Goal: Transaction & Acquisition: Purchase product/service

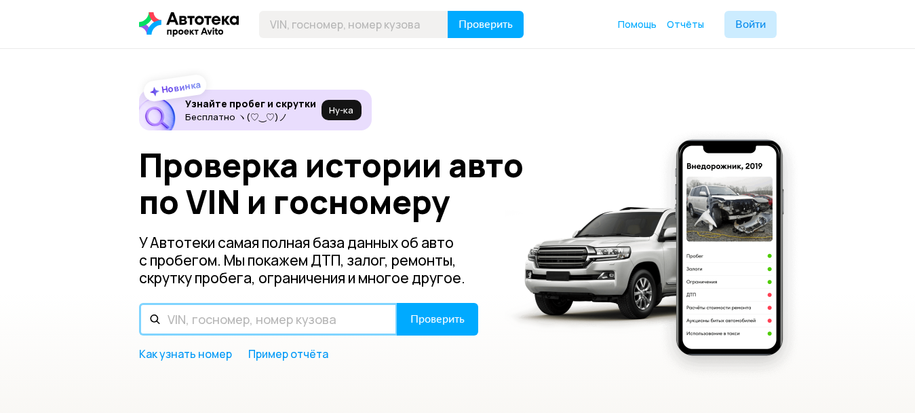
paste input "[US_VEHICLE_IDENTIFICATION_NUMBER]"
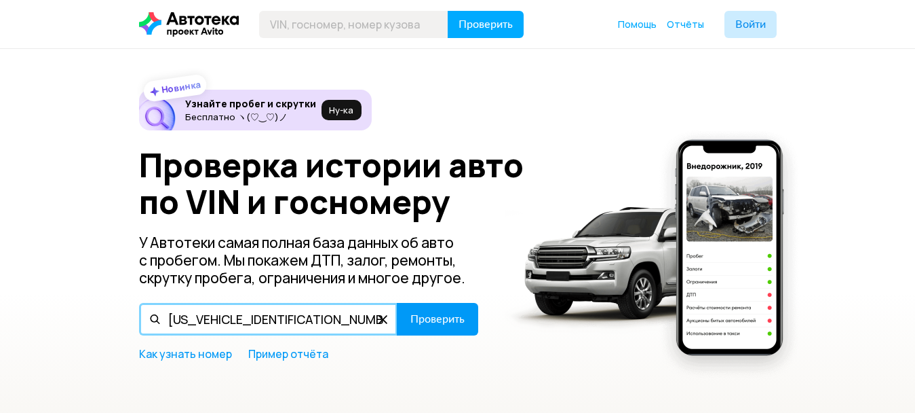
type input "[US_VEHICLE_IDENTIFICATION_NUMBER]"
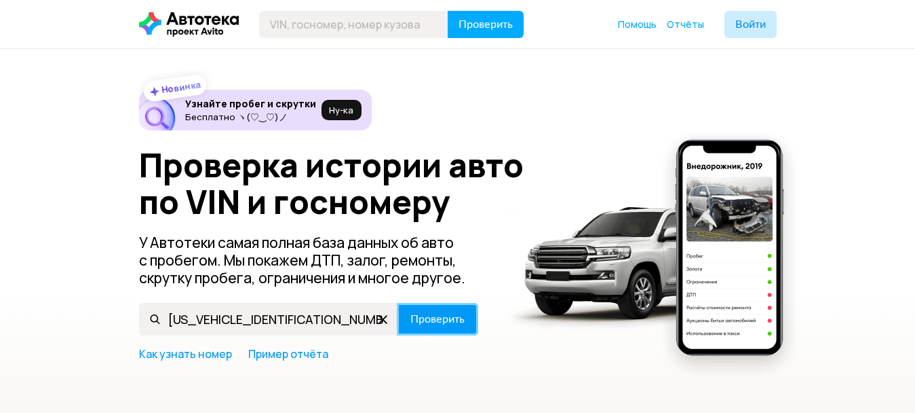
click at [424, 318] on span "Проверить" at bounding box center [437, 318] width 54 height 11
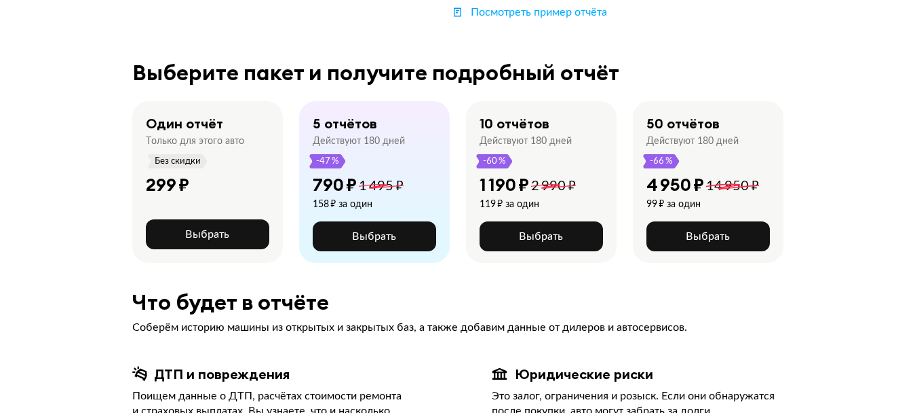
scroll to position [318, 0]
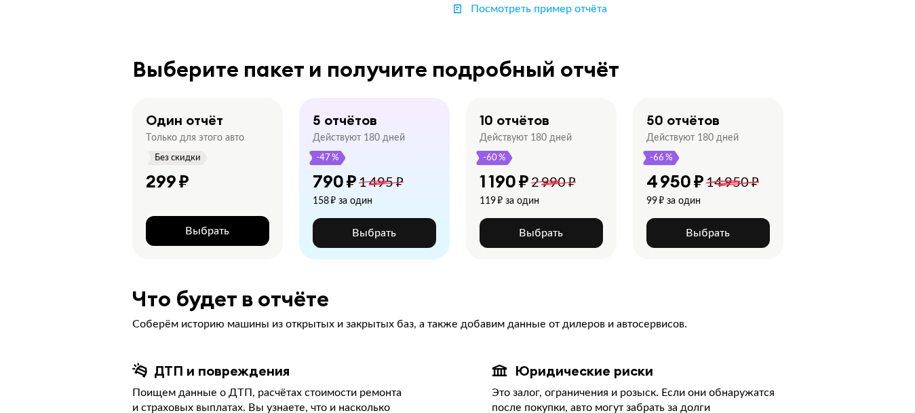
click at [190, 225] on span "Выбрать" at bounding box center [207, 230] width 44 height 11
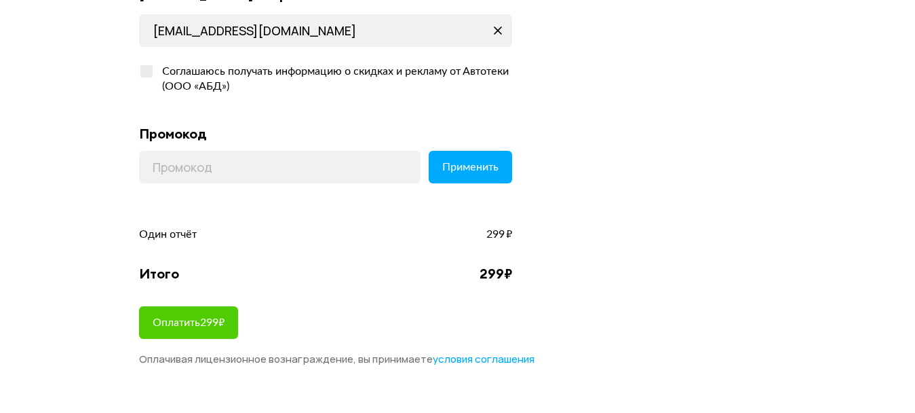
scroll to position [275, 0]
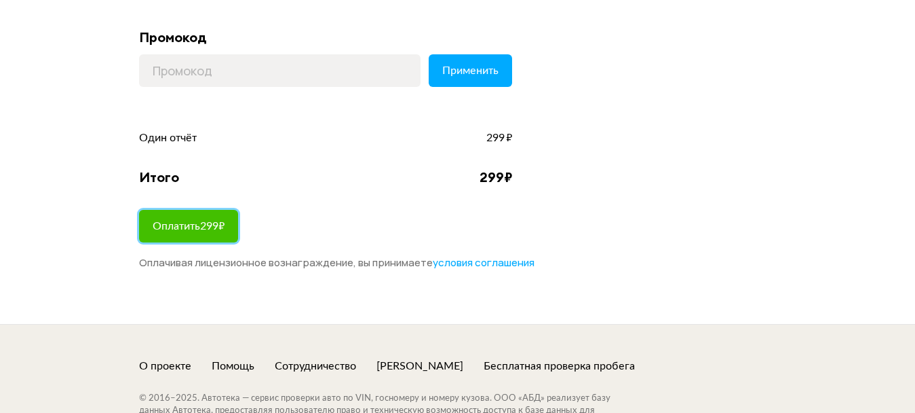
click at [200, 226] on span "Оплатить 299 ₽" at bounding box center [189, 226] width 72 height 11
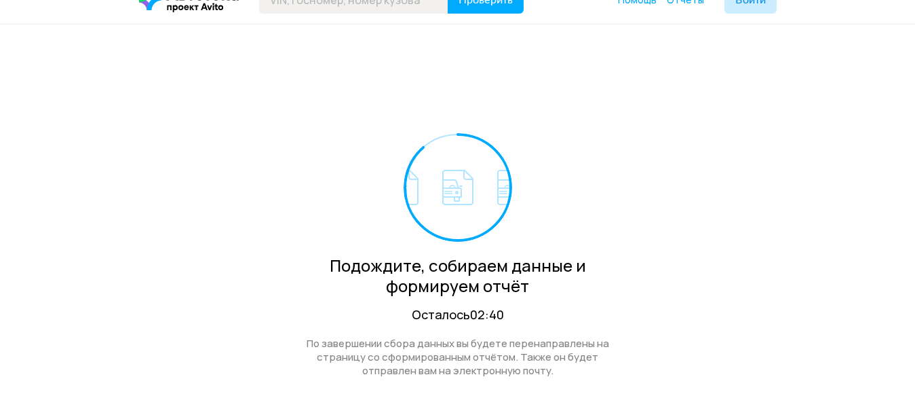
scroll to position [43, 0]
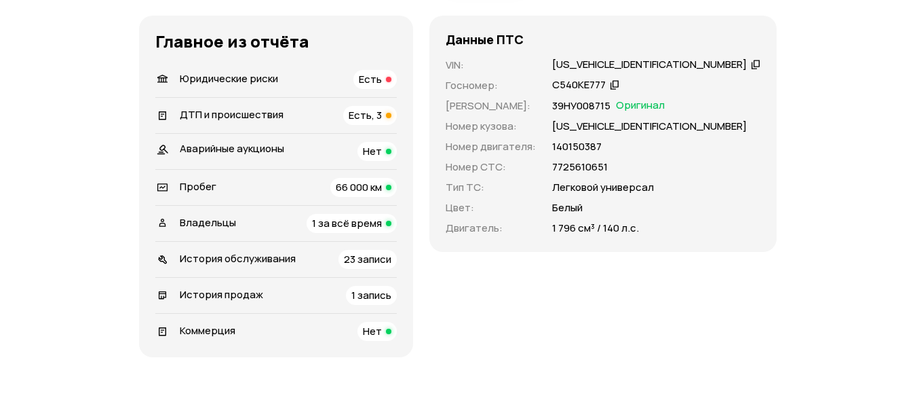
scroll to position [415, 0]
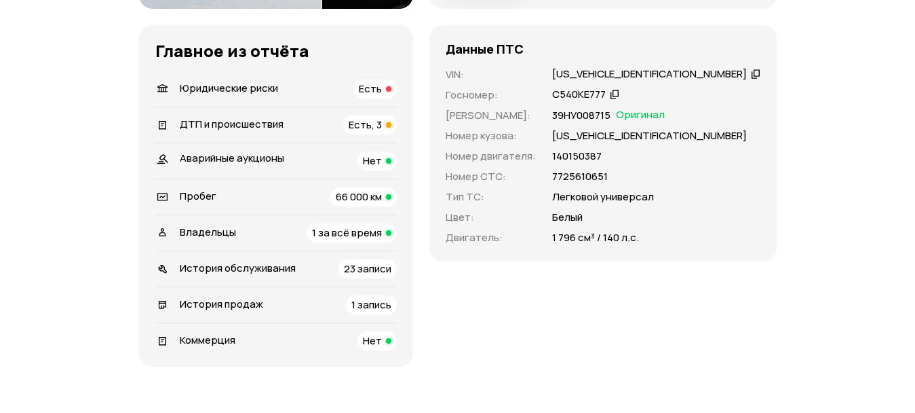
click at [264, 87] on span "Юридические риски" at bounding box center [229, 88] width 98 height 14
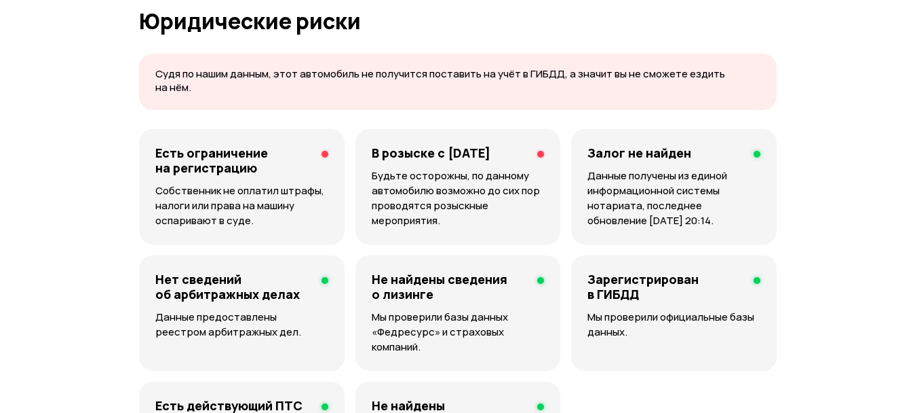
scroll to position [849, 0]
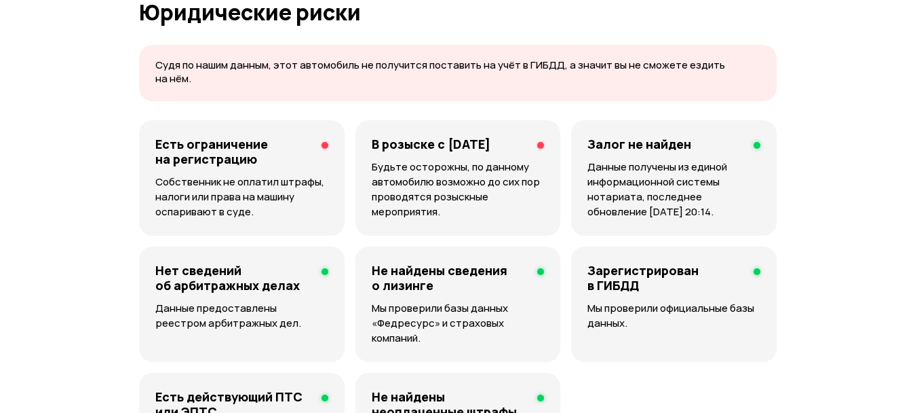
click at [240, 146] on h4 "Есть ограничение на регистрацию" at bounding box center [232, 151] width 155 height 30
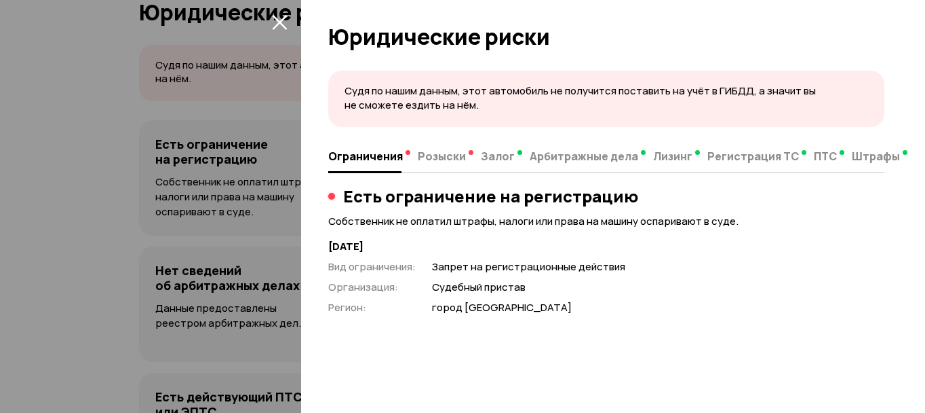
click at [281, 20] on icon "закрыть" at bounding box center [279, 22] width 15 height 15
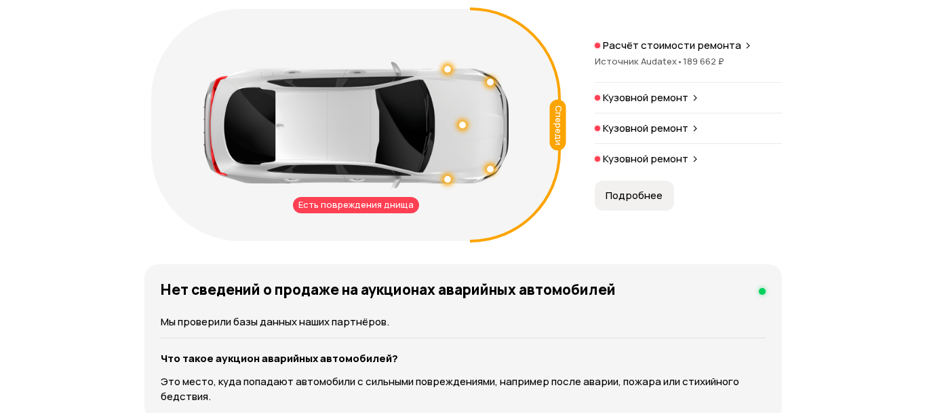
scroll to position [1594, 0]
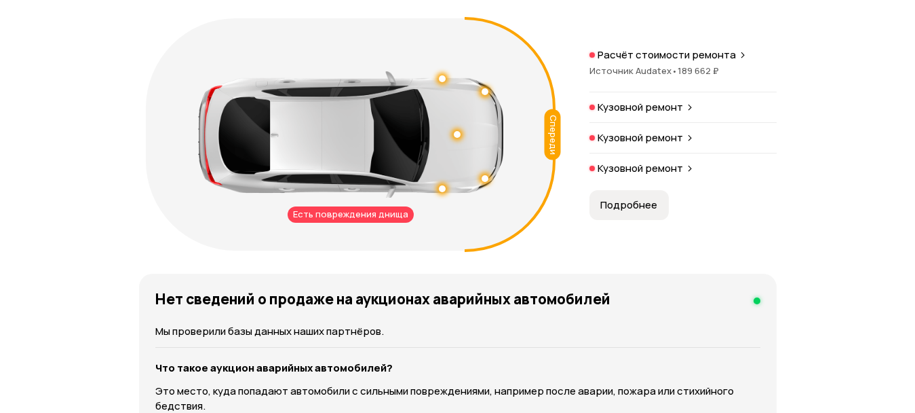
click at [636, 213] on button "Подробнее" at bounding box center [629, 205] width 79 height 30
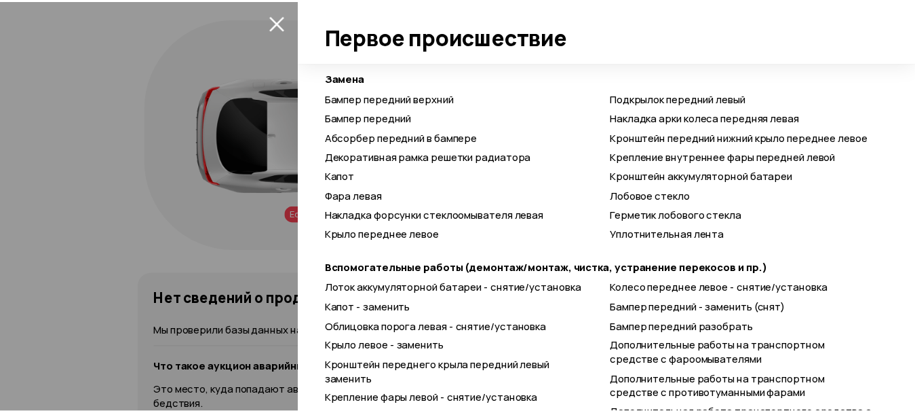
scroll to position [841, 0]
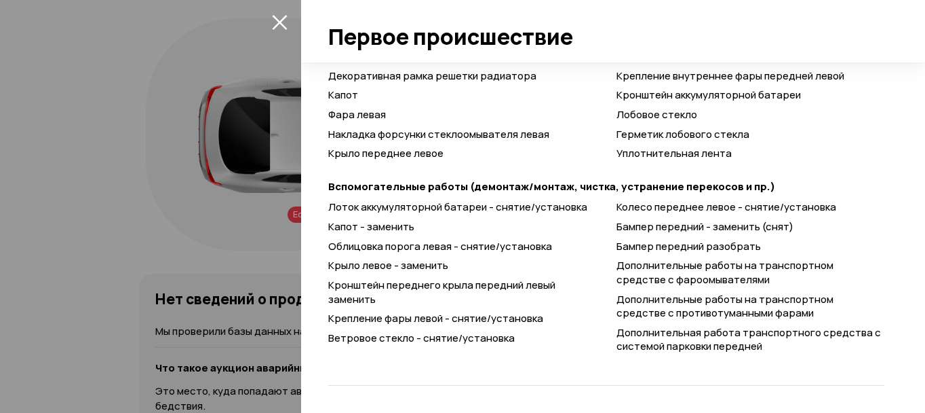
click at [282, 22] on icon "закрыть" at bounding box center [280, 22] width 16 height 16
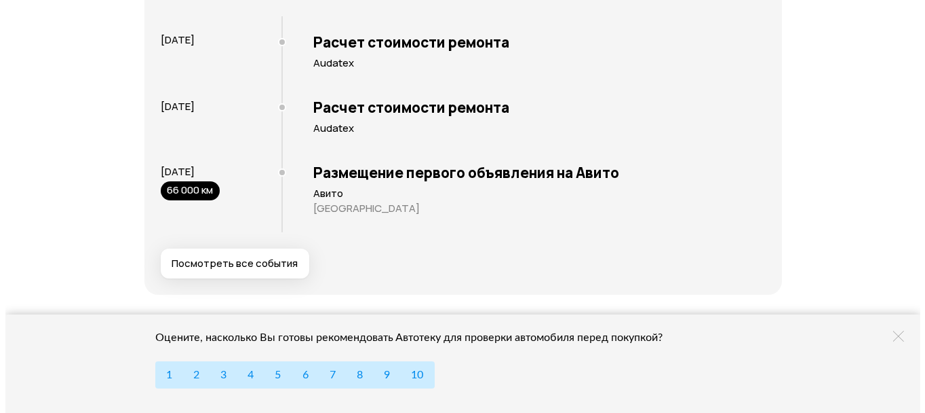
scroll to position [2808, 0]
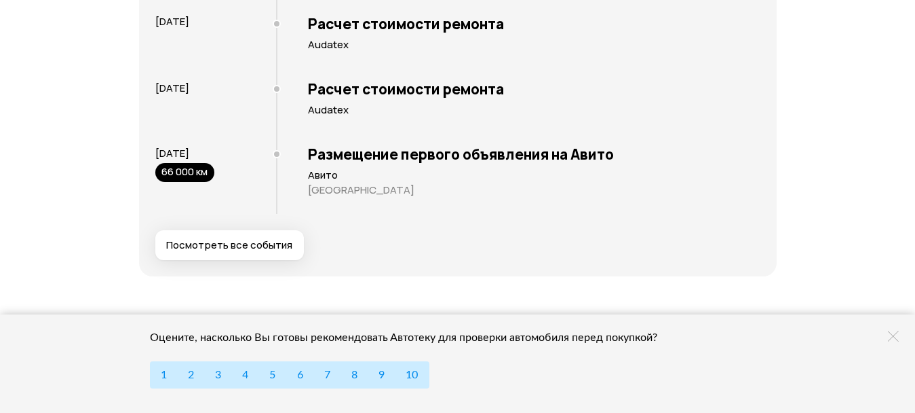
click at [284, 246] on span "Посмотреть все события" at bounding box center [229, 245] width 126 height 14
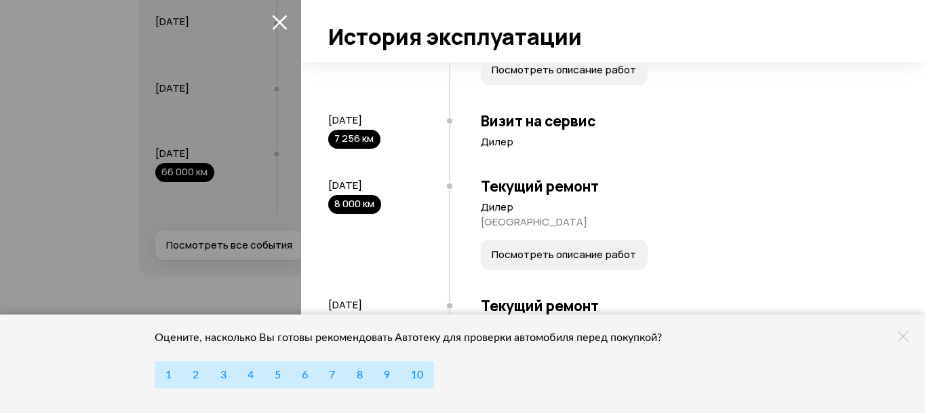
scroll to position [262, 0]
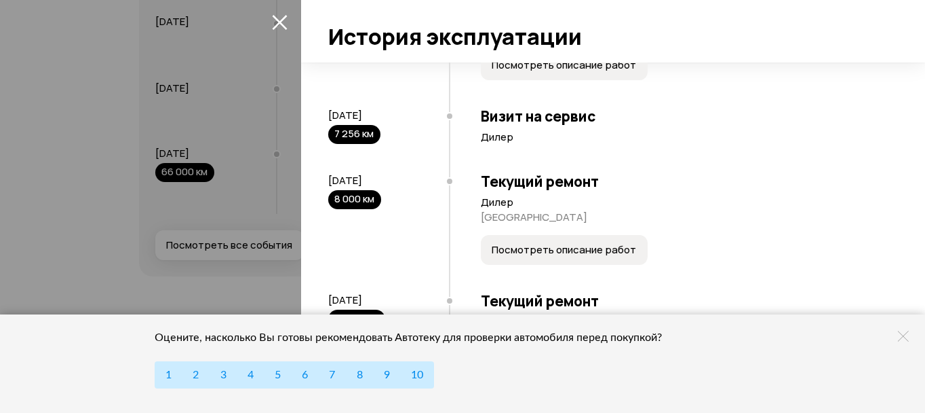
click at [560, 252] on span "Посмотреть описание работ" at bounding box center [564, 250] width 145 height 14
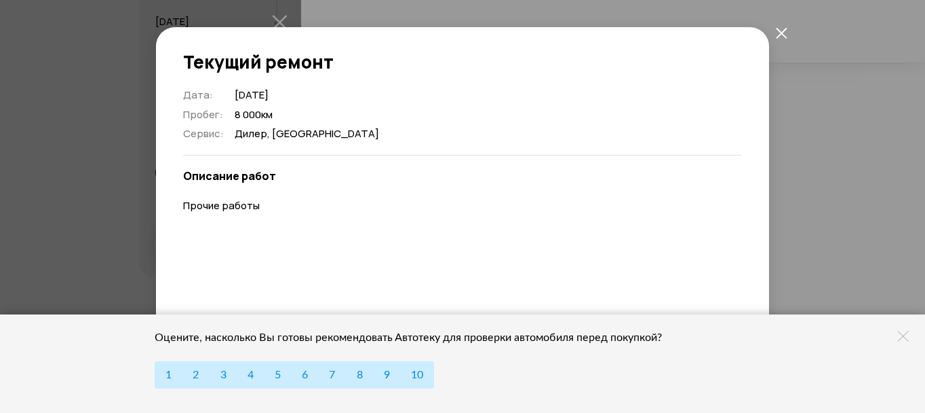
click at [784, 32] on icon "закрыть" at bounding box center [782, 33] width 12 height 12
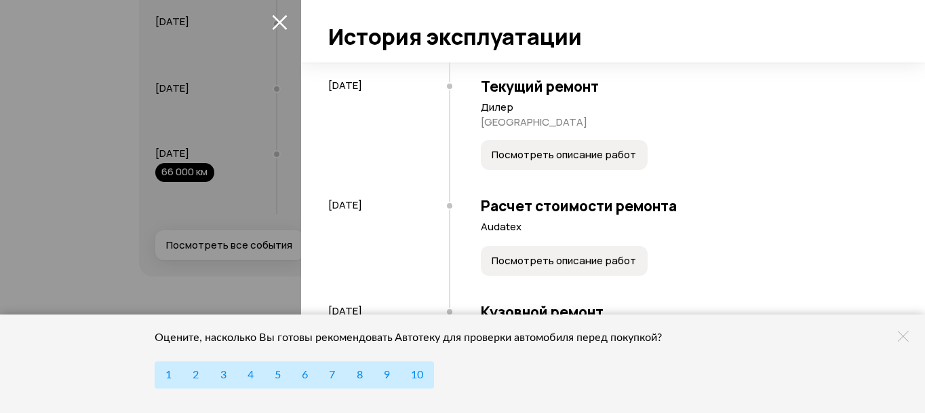
scroll to position [628, 0]
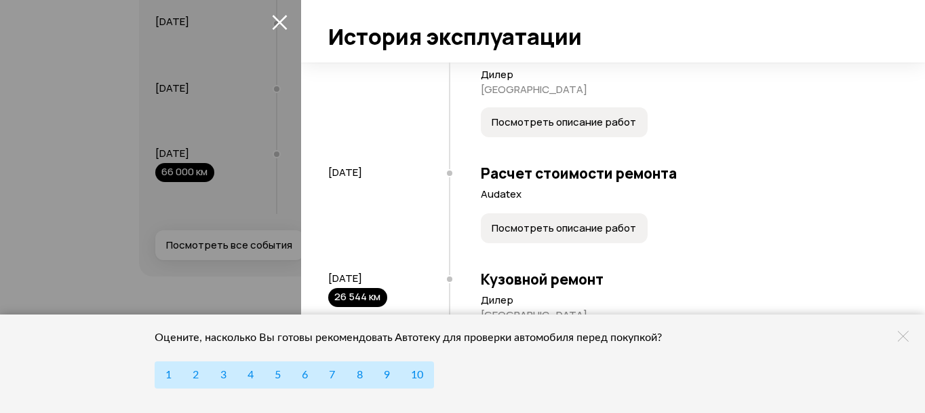
click at [567, 233] on span "Посмотреть описание работ" at bounding box center [564, 228] width 145 height 14
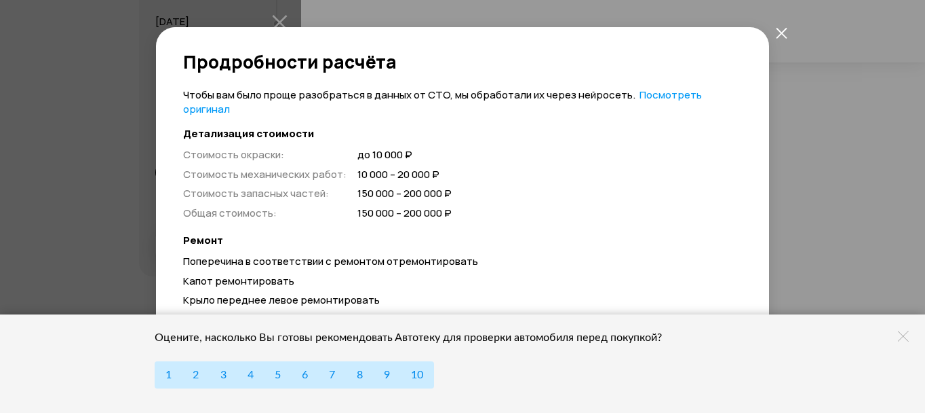
click at [778, 36] on icon "закрыть" at bounding box center [782, 33] width 12 height 12
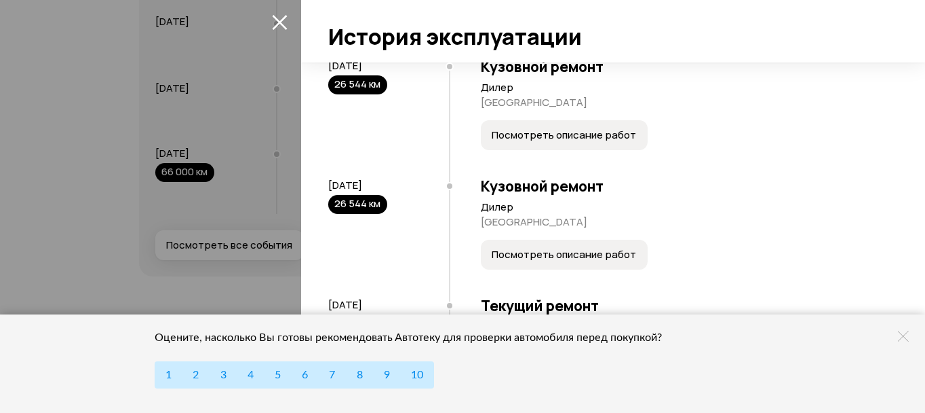
scroll to position [825, 0]
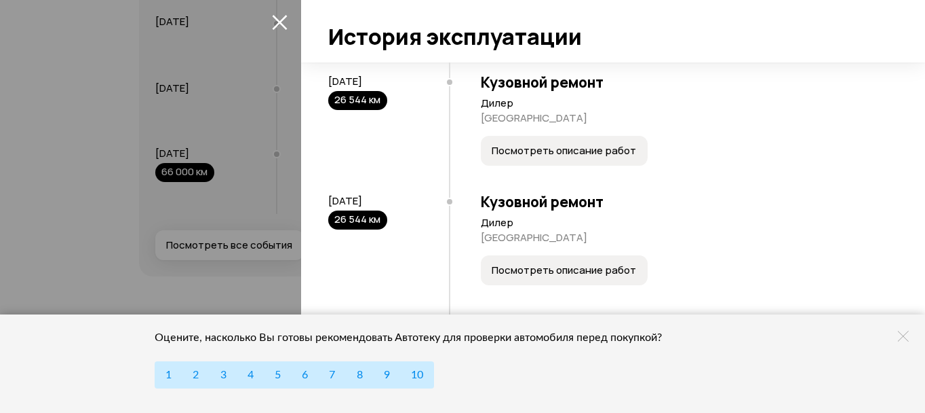
click at [552, 278] on button "Посмотреть описание работ" at bounding box center [564, 270] width 167 height 30
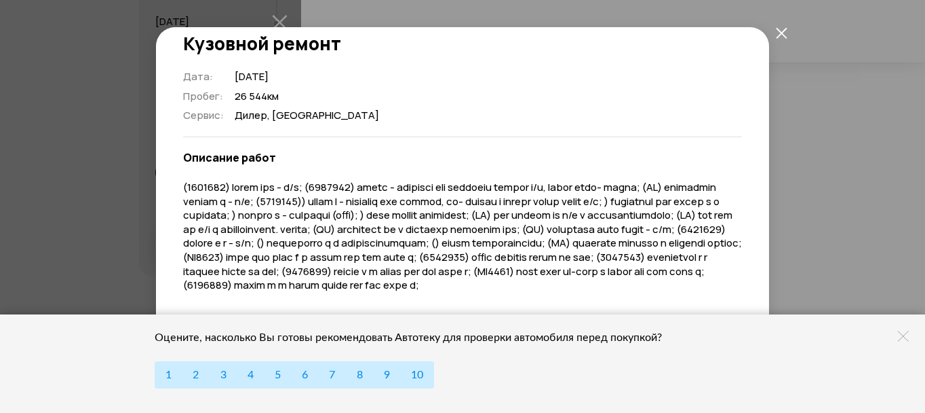
scroll to position [17, 0]
click at [781, 35] on icon "закрыть" at bounding box center [782, 33] width 12 height 12
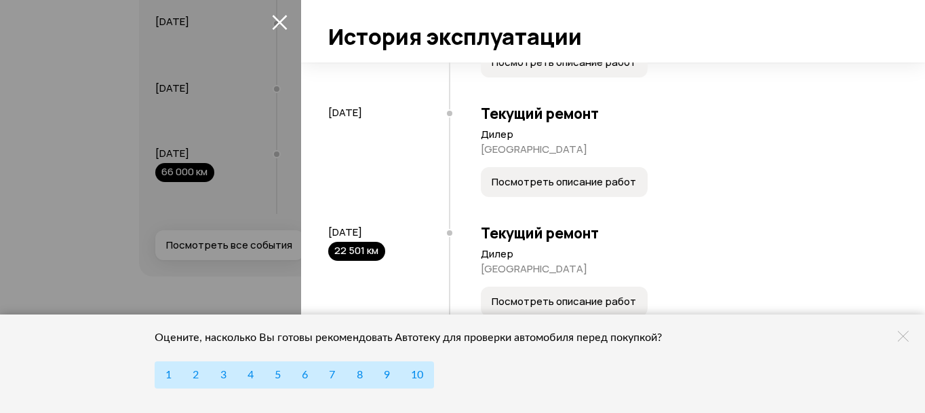
scroll to position [1600, 0]
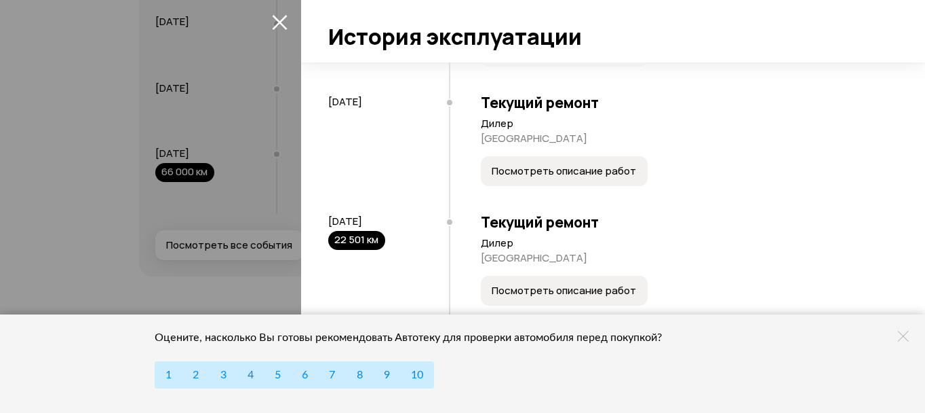
click at [592, 288] on span "Посмотреть описание работ" at bounding box center [564, 291] width 145 height 14
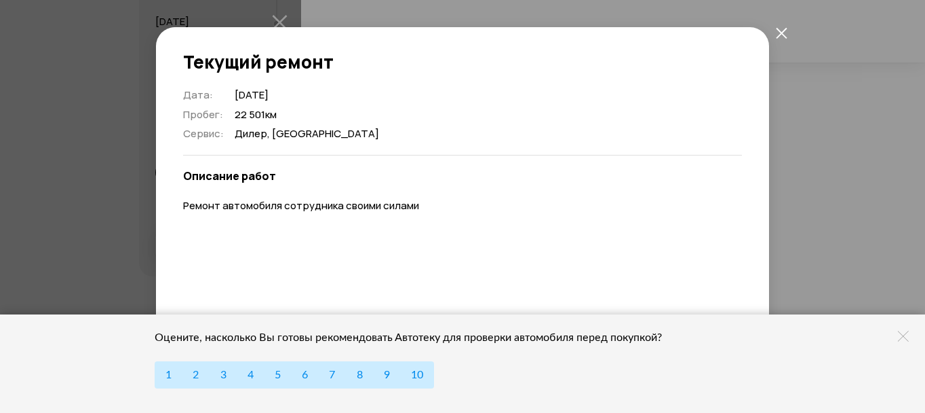
click at [784, 33] on icon "закрыть" at bounding box center [782, 33] width 12 height 12
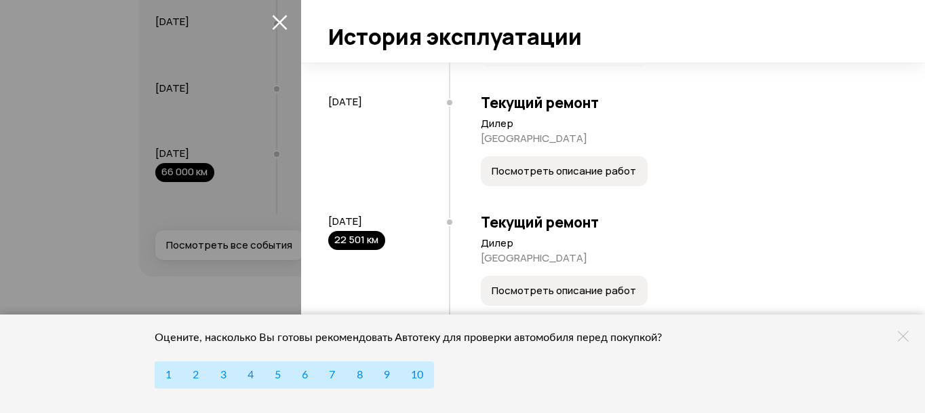
click at [580, 170] on span "Посмотреть описание работ" at bounding box center [564, 171] width 145 height 14
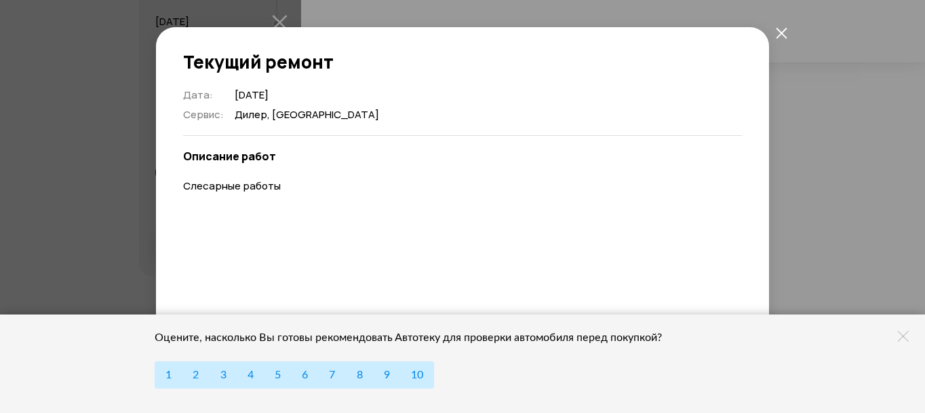
click at [784, 31] on icon "закрыть" at bounding box center [781, 32] width 11 height 11
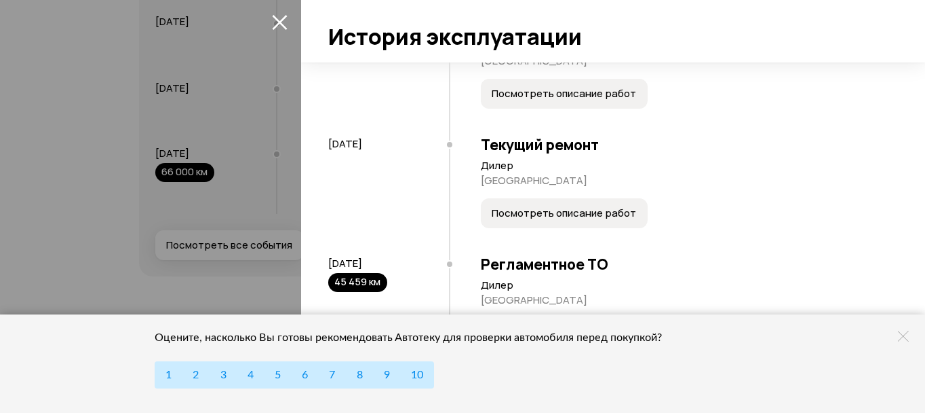
scroll to position [1808, 0]
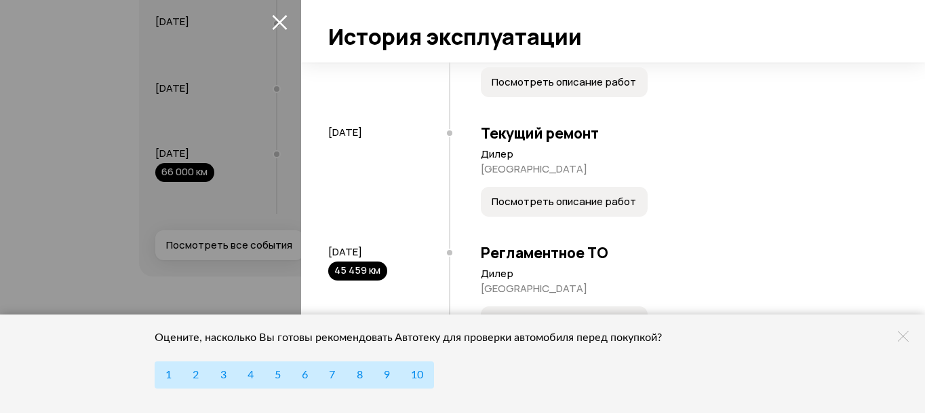
click at [579, 200] on span "Посмотреть описание работ" at bounding box center [564, 202] width 145 height 14
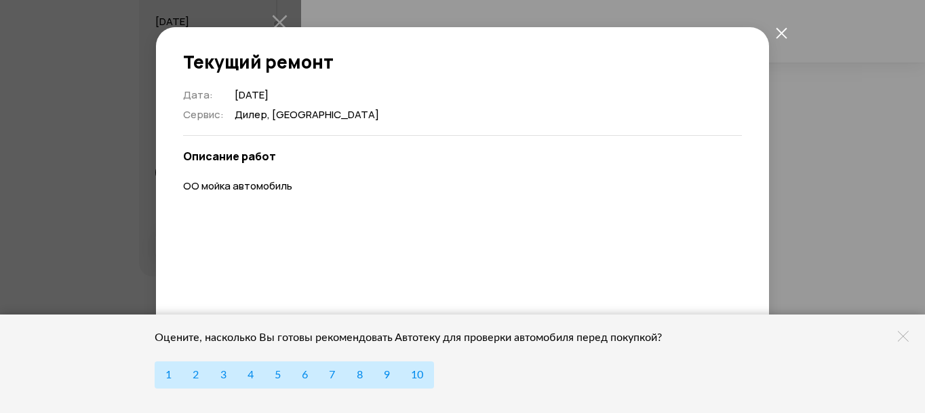
click at [782, 32] on icon "закрыть" at bounding box center [782, 33] width 12 height 12
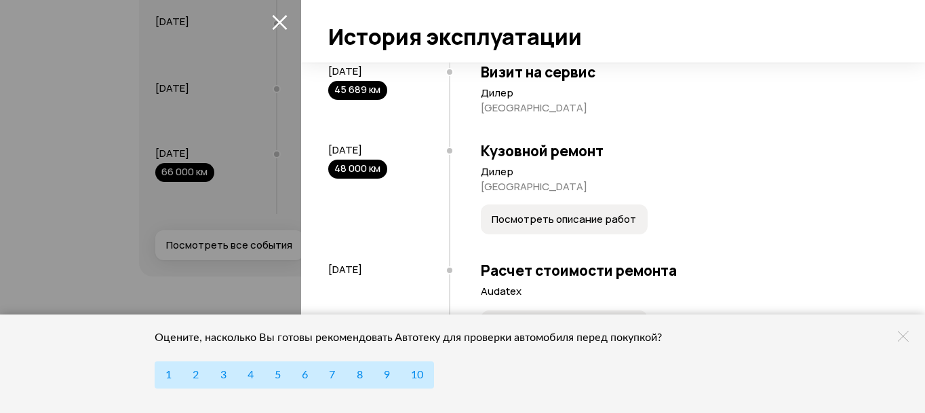
scroll to position [2158, 0]
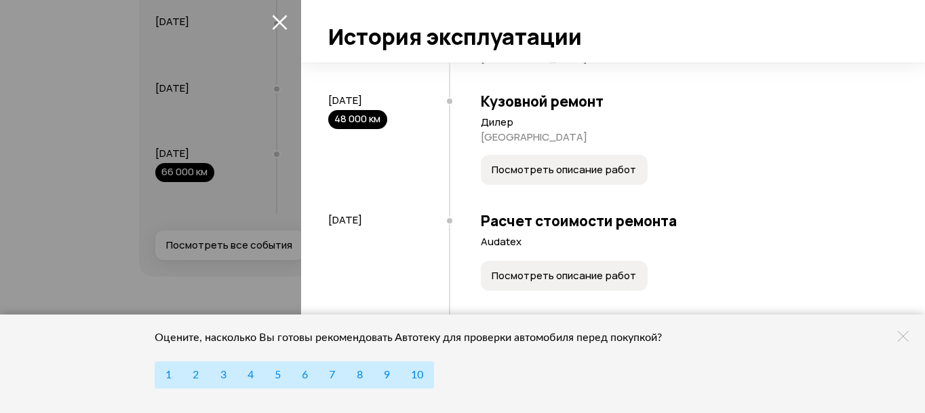
click at [548, 173] on span "Посмотреть описание работ" at bounding box center [564, 170] width 145 height 14
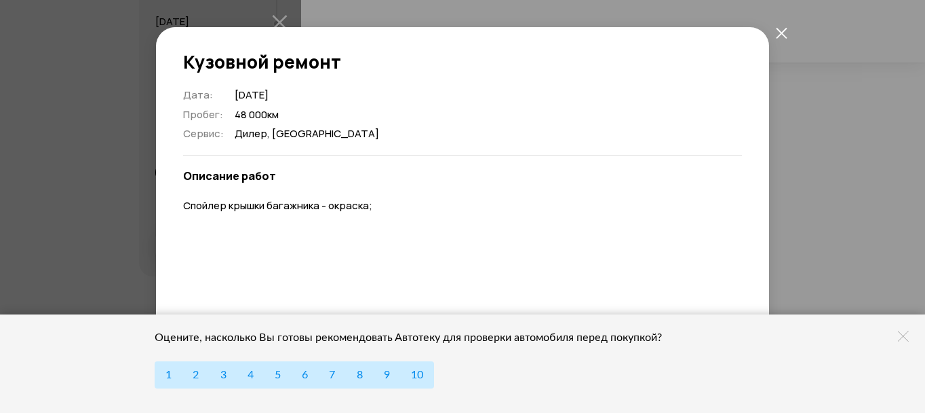
click at [782, 32] on icon "закрыть" at bounding box center [782, 33] width 12 height 12
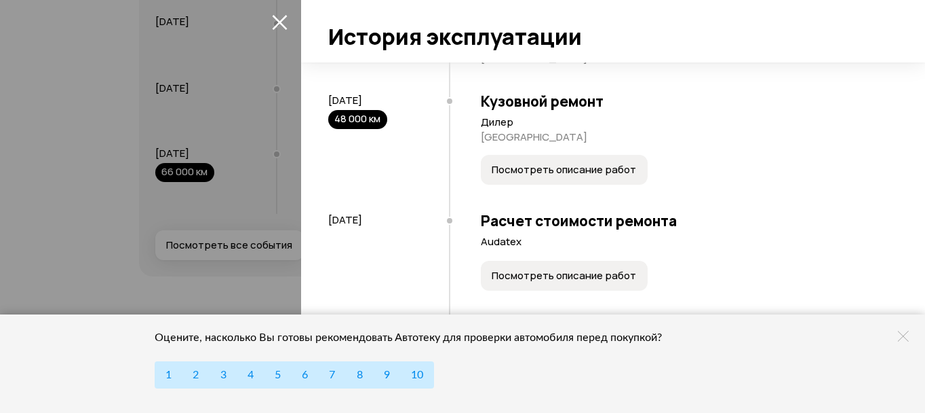
click at [553, 274] on span "Посмотреть описание работ" at bounding box center [564, 276] width 145 height 14
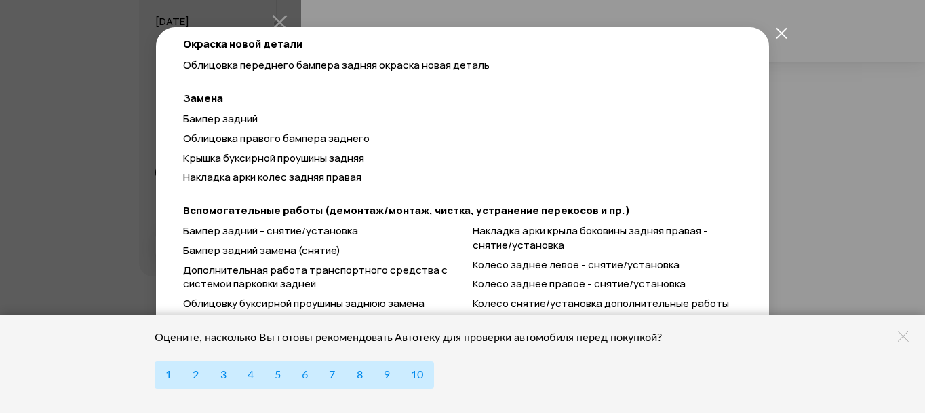
scroll to position [208, 0]
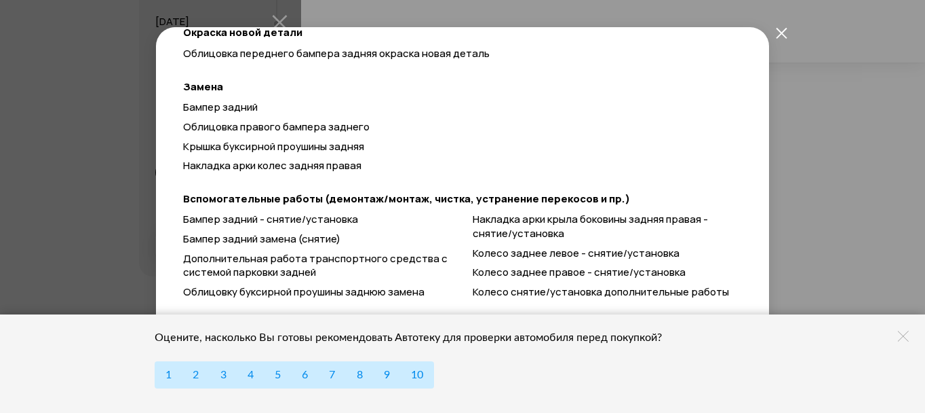
click at [904, 338] on icon at bounding box center [903, 335] width 11 height 11
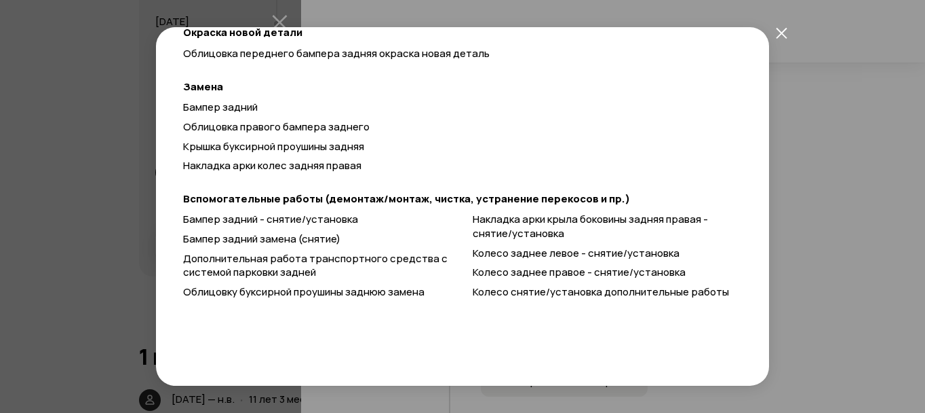
click at [782, 33] on icon "закрыть" at bounding box center [781, 32] width 11 height 11
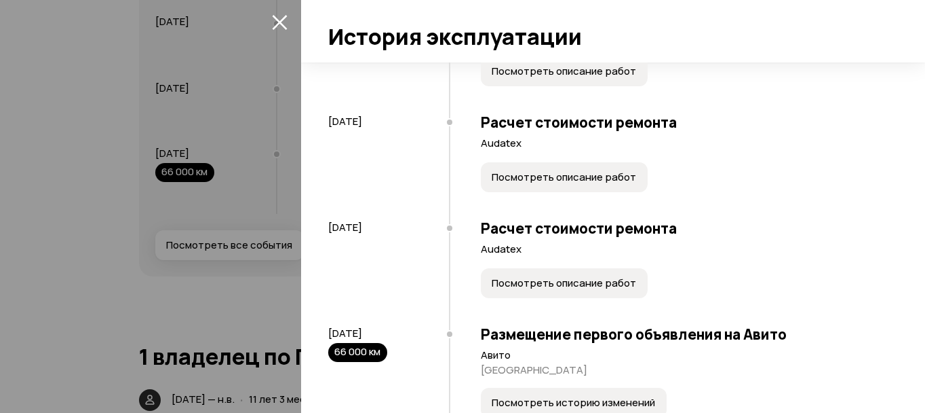
scroll to position [2305, 0]
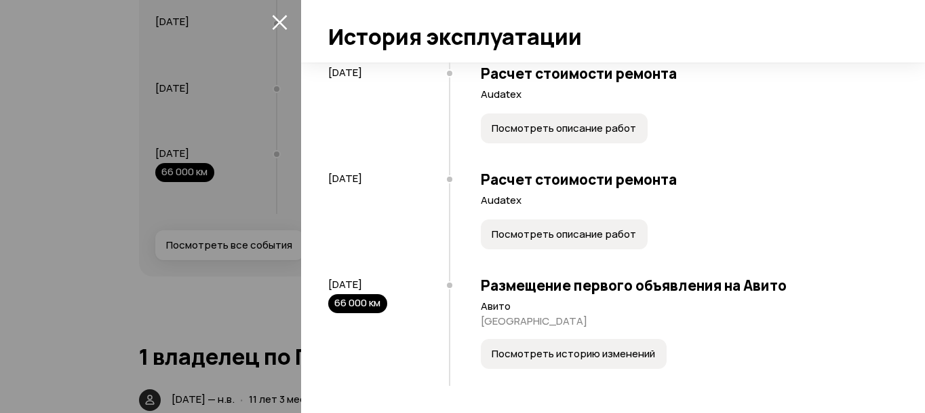
click at [546, 351] on span "Посмотреть историю изменений" at bounding box center [574, 354] width 164 height 14
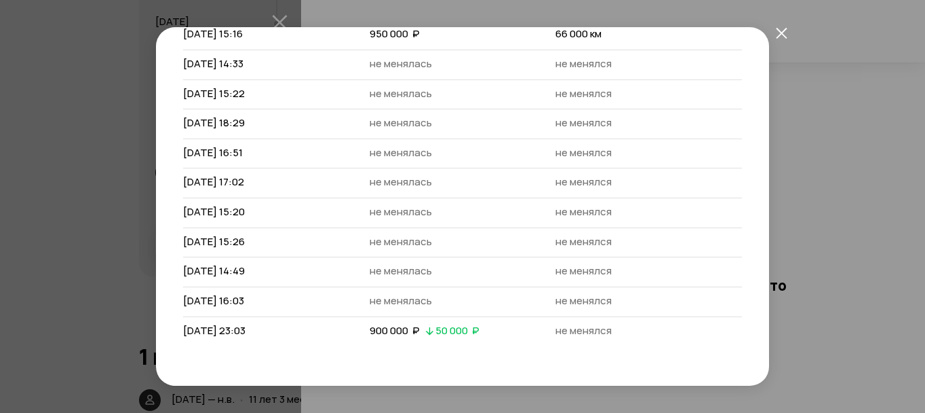
scroll to position [208, 0]
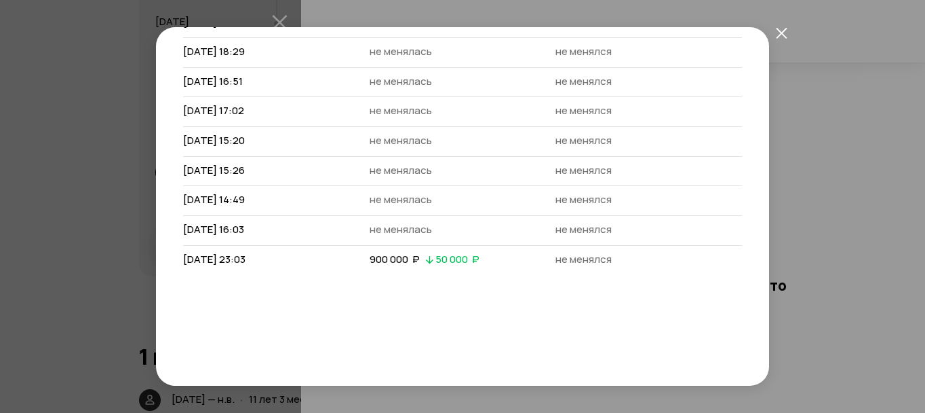
click at [781, 27] on icon "закрыть" at bounding box center [782, 33] width 12 height 12
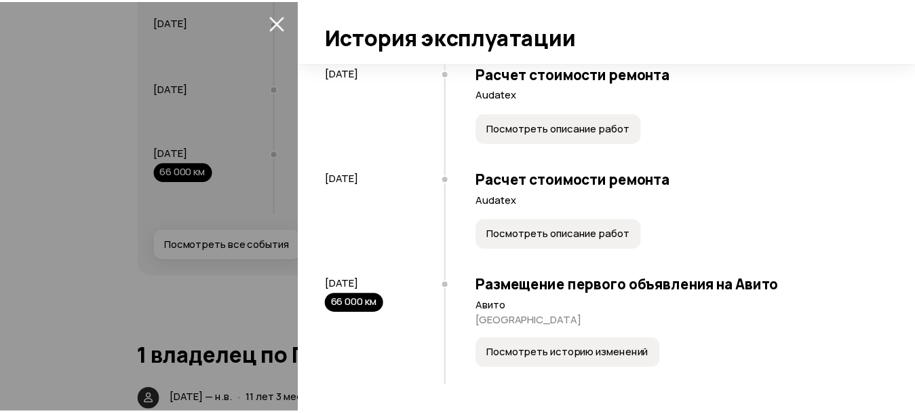
scroll to position [2147, 0]
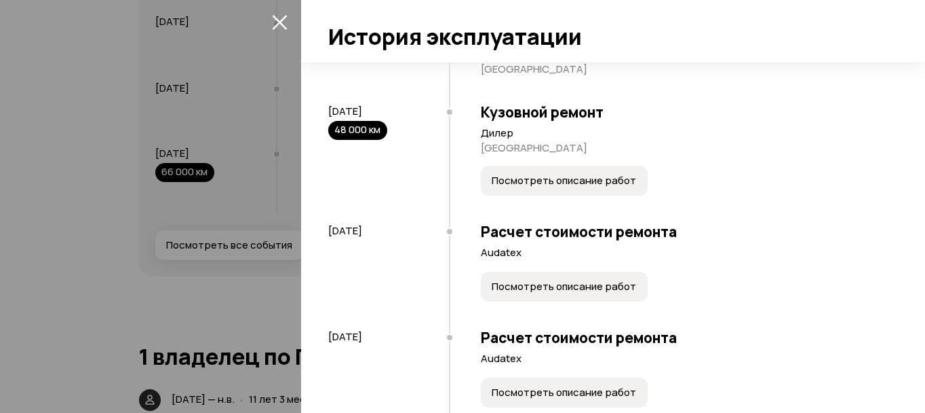
click at [278, 18] on icon "закрыть" at bounding box center [280, 22] width 16 height 16
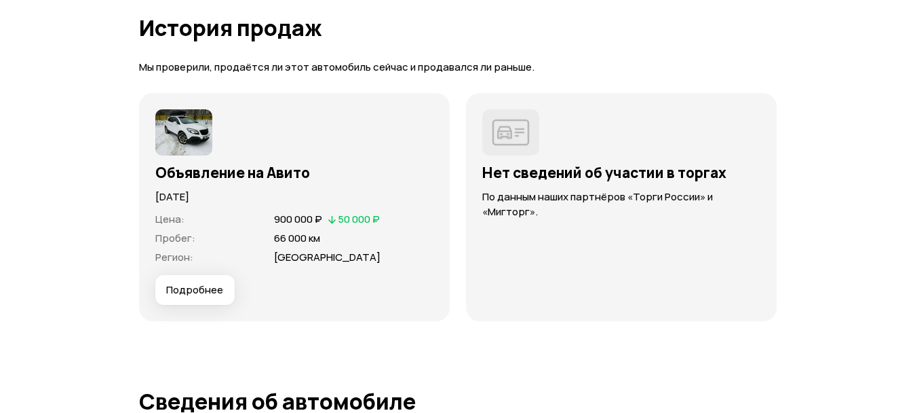
scroll to position [3780, 0]
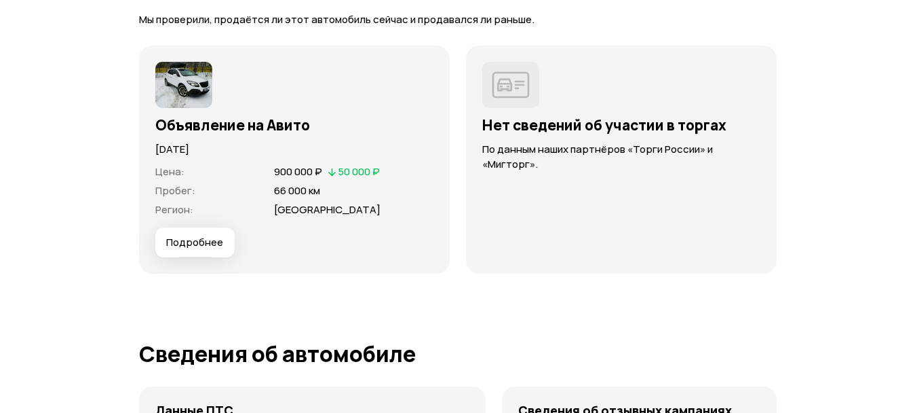
click at [204, 240] on span "Подробнее" at bounding box center [194, 242] width 57 height 14
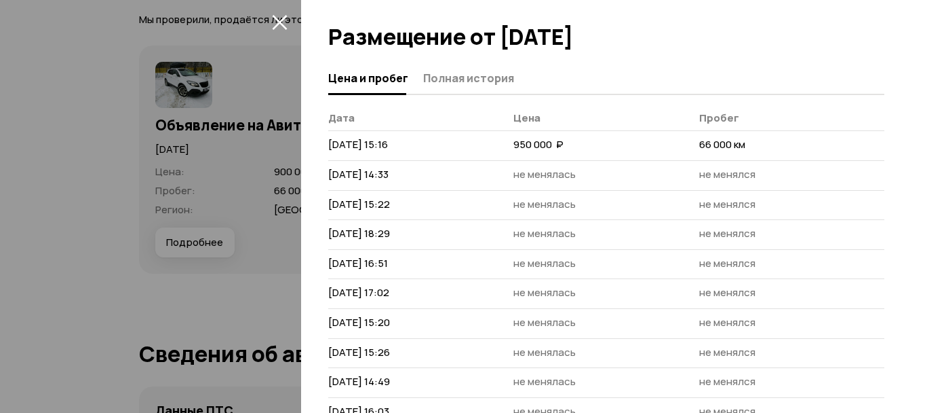
click at [277, 22] on icon "закрыть" at bounding box center [280, 22] width 16 height 16
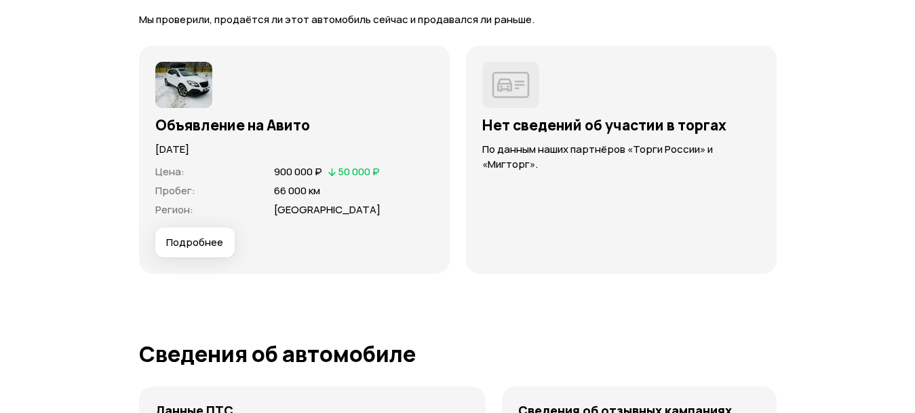
click at [195, 92] on img at bounding box center [183, 85] width 57 height 46
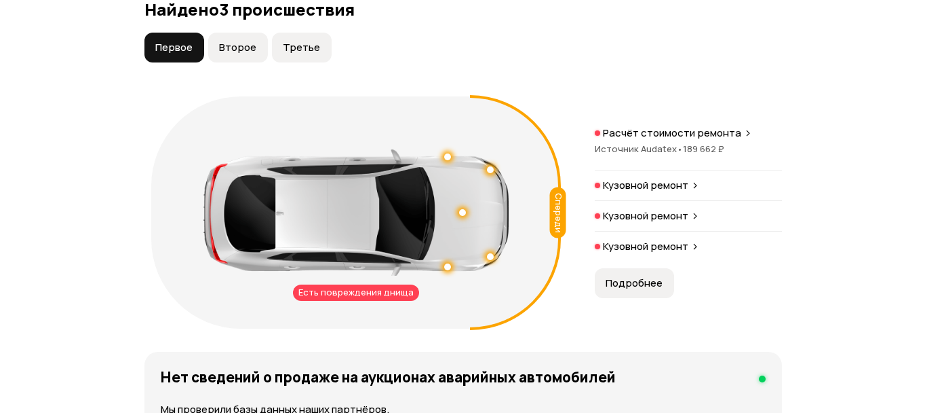
scroll to position [1507, 0]
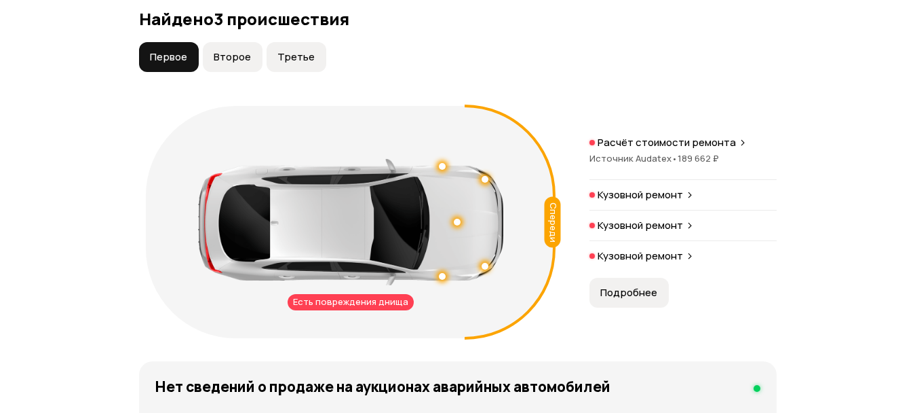
click at [671, 232] on p "Кузовной ремонт" at bounding box center [640, 225] width 85 height 14
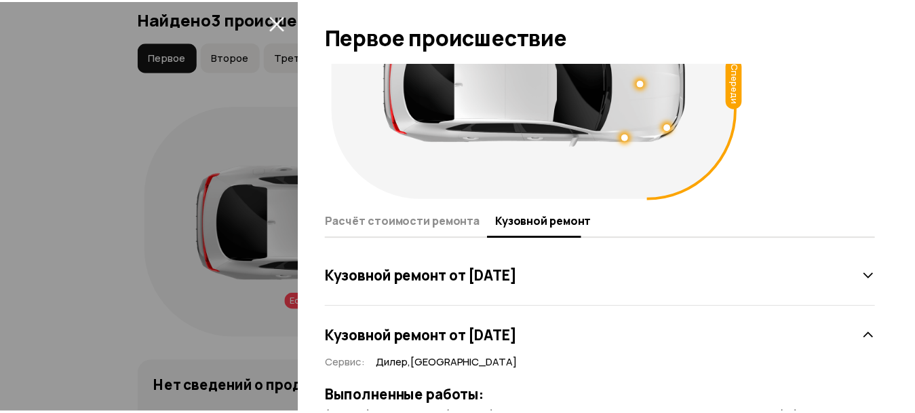
scroll to position [0, 0]
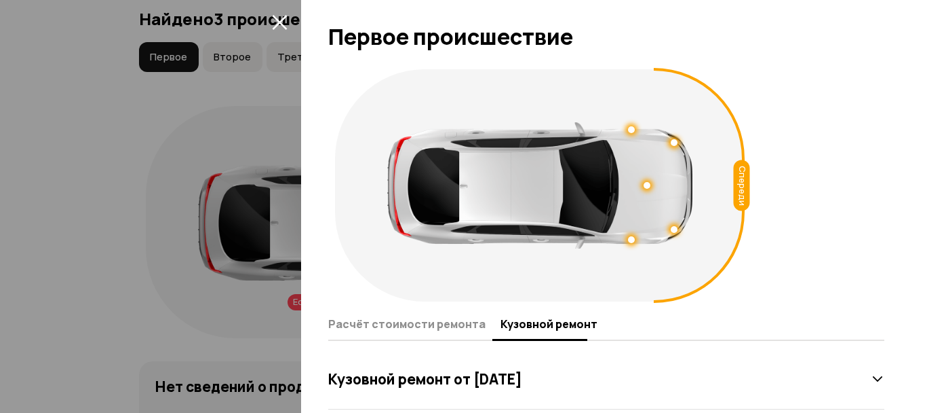
click at [280, 19] on icon "закрыть" at bounding box center [280, 22] width 16 height 16
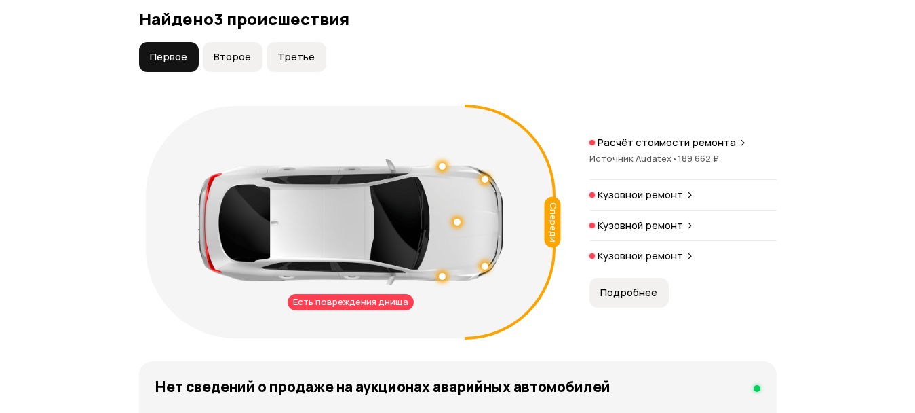
click at [687, 260] on icon at bounding box center [690, 255] width 8 height 11
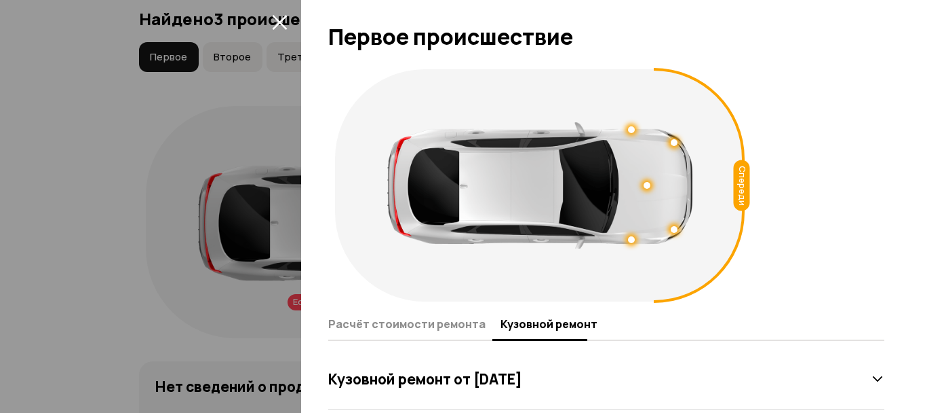
click at [279, 17] on icon "закрыть" at bounding box center [280, 22] width 16 height 16
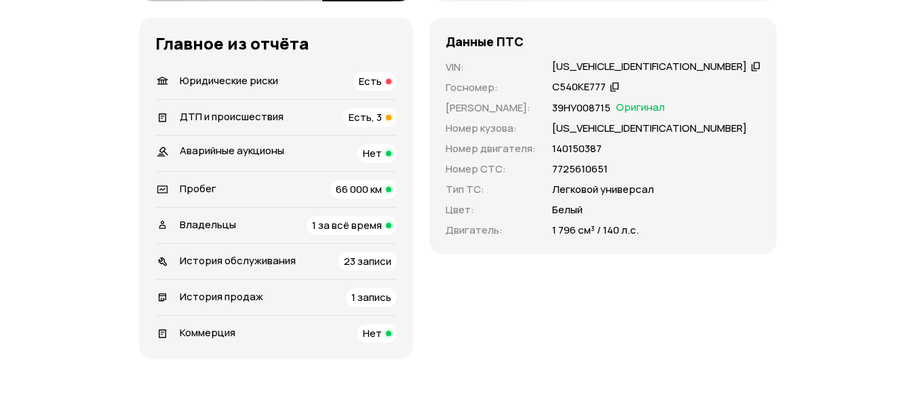
scroll to position [432, 0]
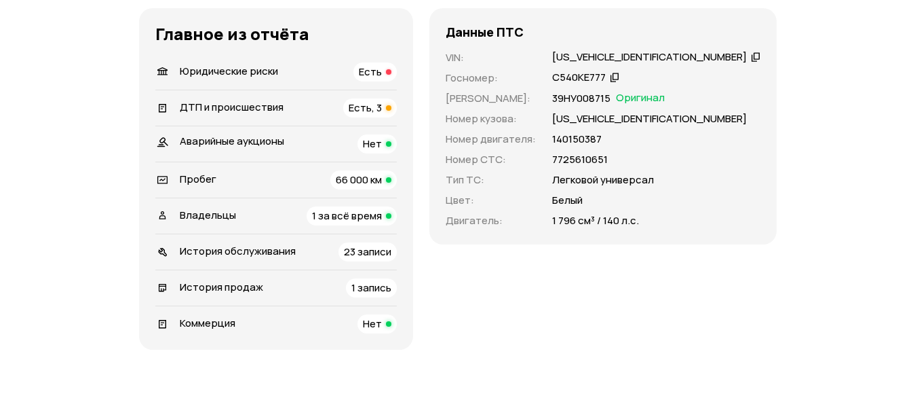
click at [382, 106] on span "Есть, 3" at bounding box center [365, 107] width 33 height 14
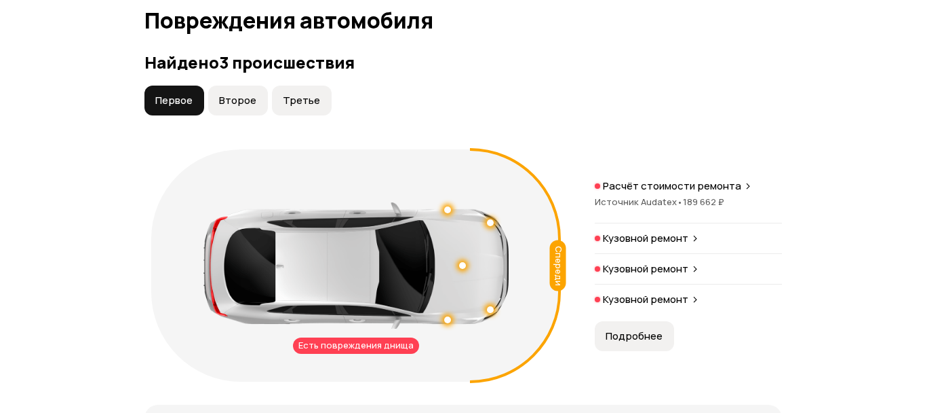
scroll to position [1472, 0]
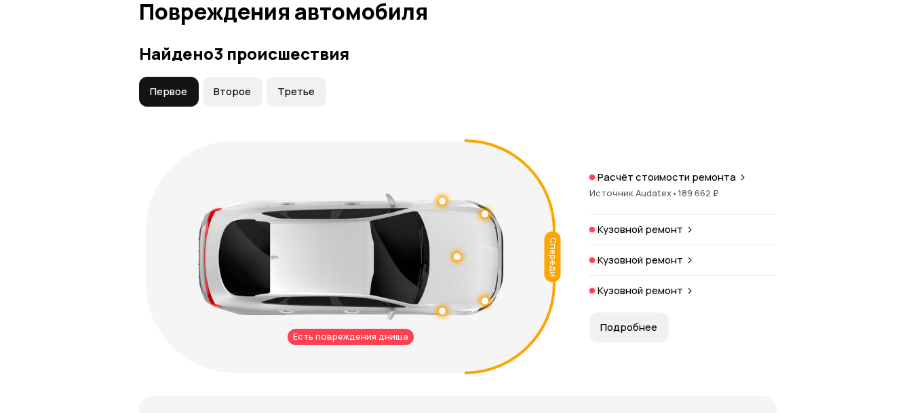
click at [224, 92] on span "Второе" at bounding box center [232, 92] width 37 height 14
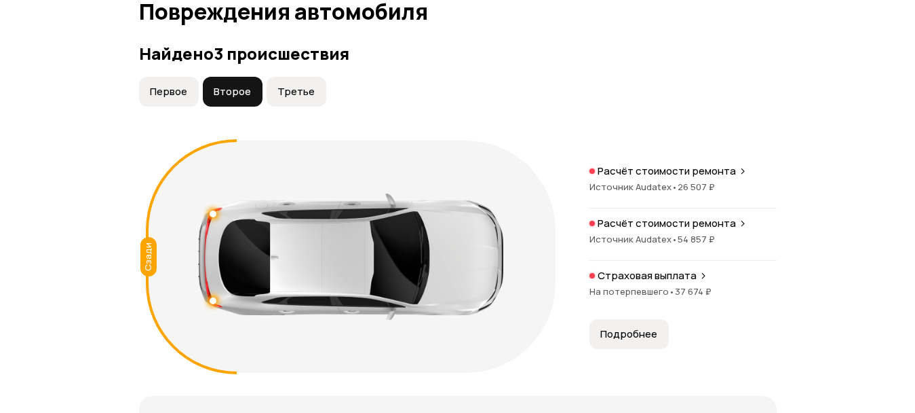
click at [739, 225] on icon at bounding box center [743, 223] width 8 height 11
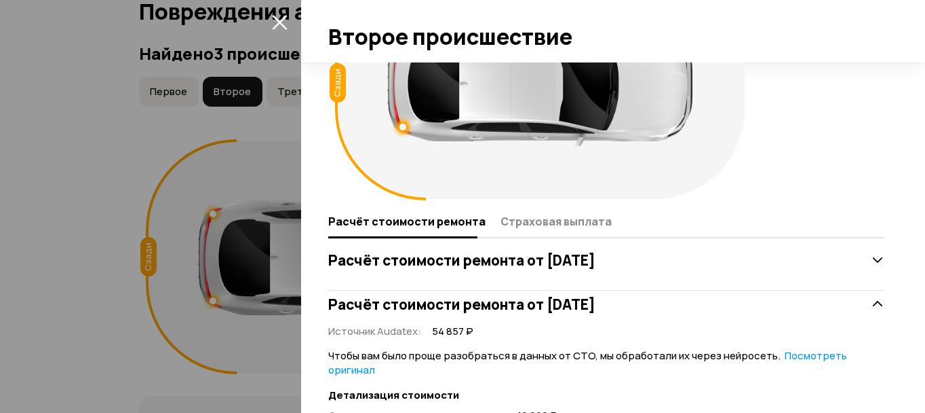
scroll to position [0, 0]
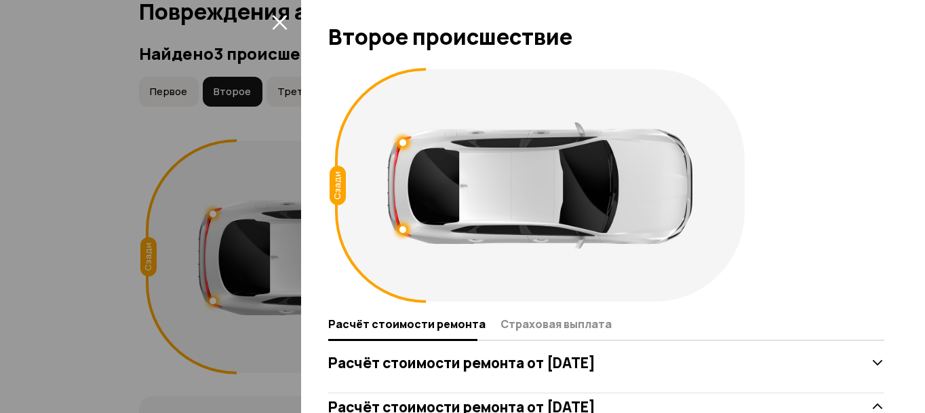
click at [282, 19] on icon "закрыть" at bounding box center [279, 22] width 15 height 15
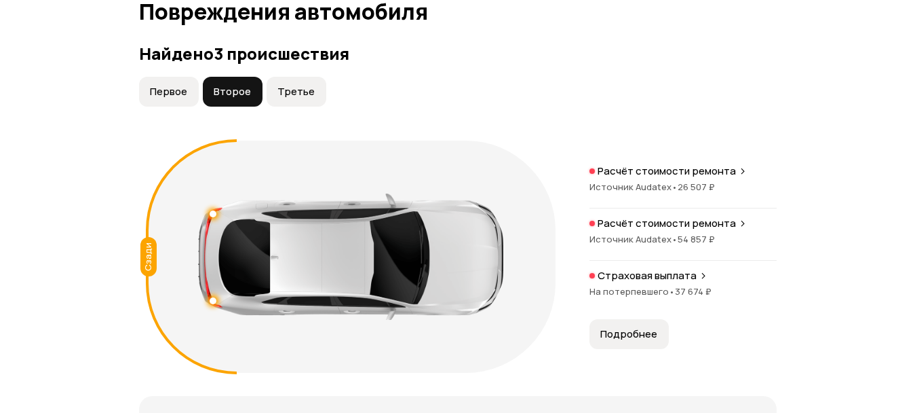
click at [725, 226] on p "Расчёт стоимости ремонта" at bounding box center [667, 223] width 138 height 14
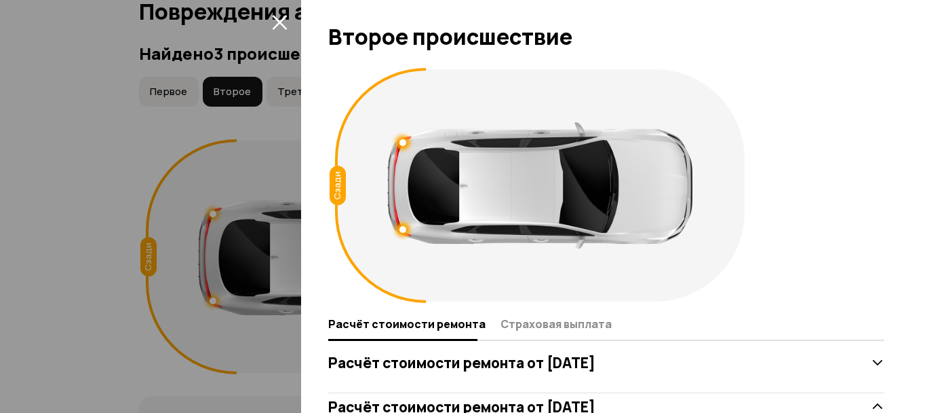
click at [273, 18] on icon "закрыть" at bounding box center [280, 22] width 16 height 16
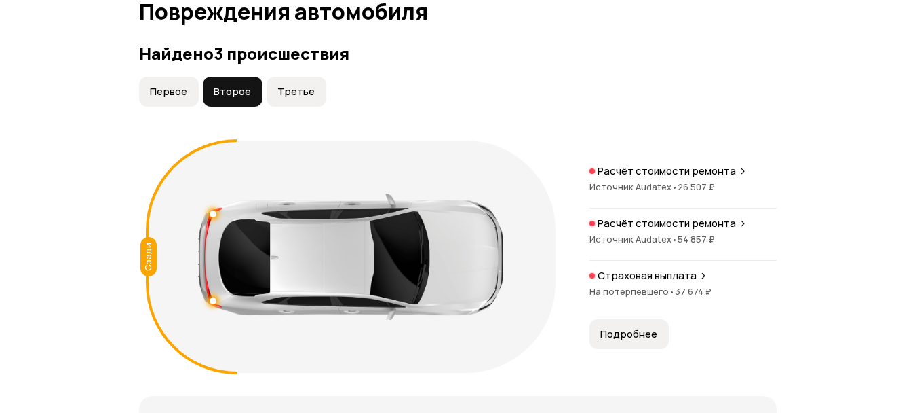
click at [303, 100] on button "Третье" at bounding box center [297, 92] width 60 height 30
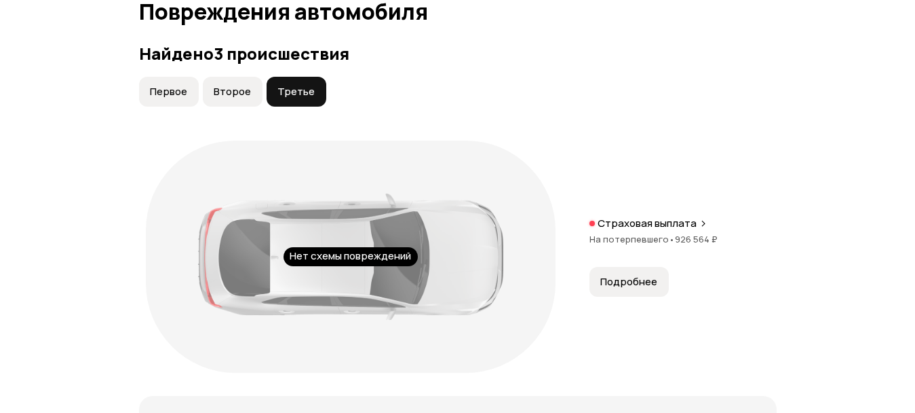
click at [637, 279] on span "Подробнее" at bounding box center [628, 282] width 57 height 14
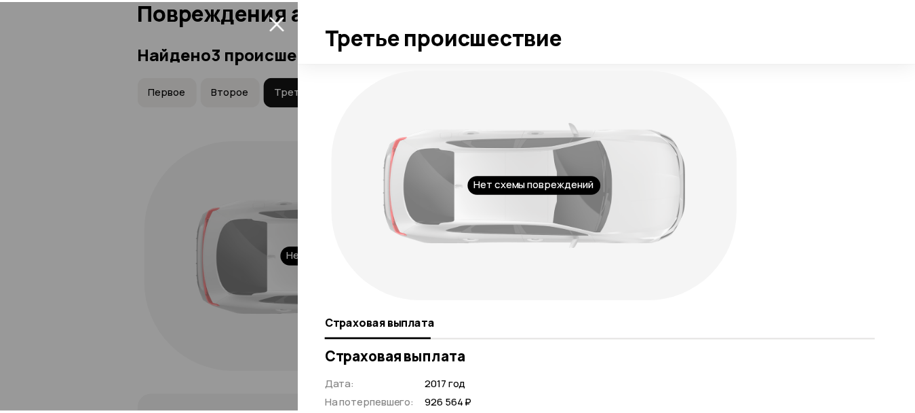
scroll to position [40, 0]
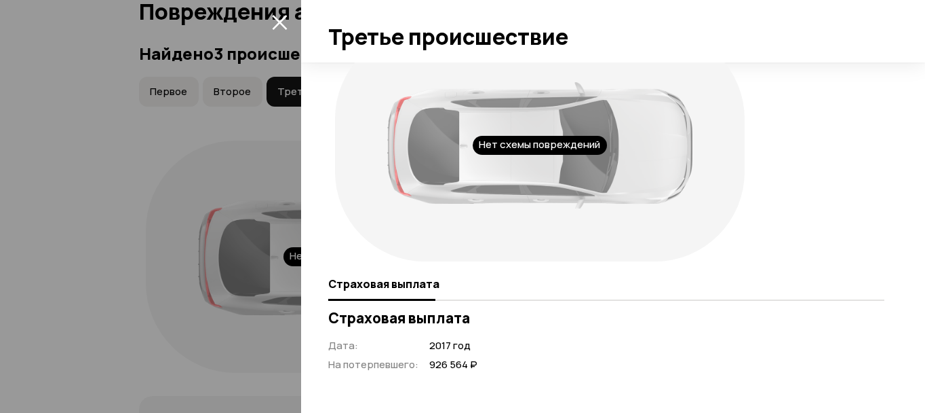
click at [275, 26] on icon "закрыть" at bounding box center [279, 22] width 15 height 15
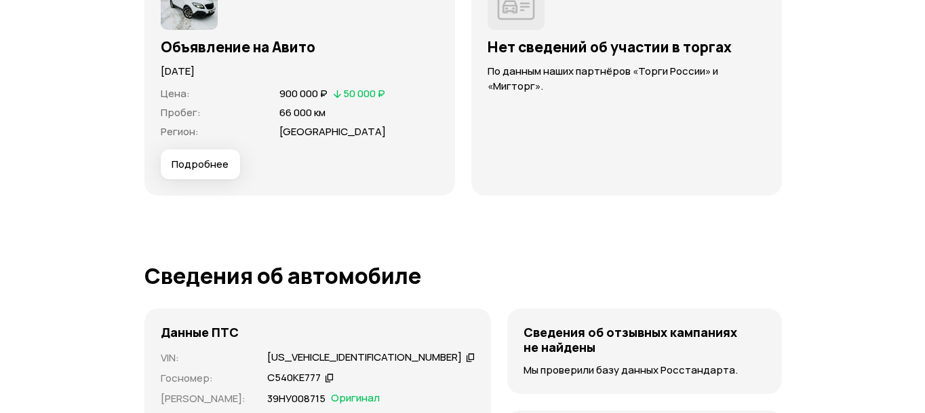
scroll to position [3811, 0]
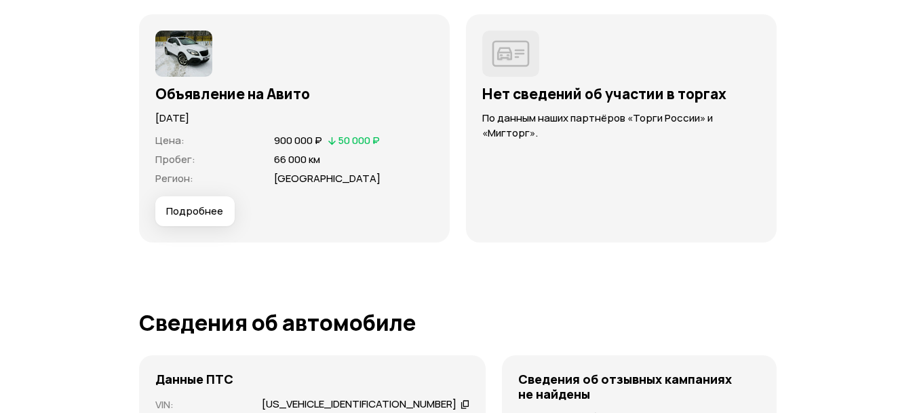
click at [212, 208] on span "Подробнее" at bounding box center [194, 211] width 57 height 14
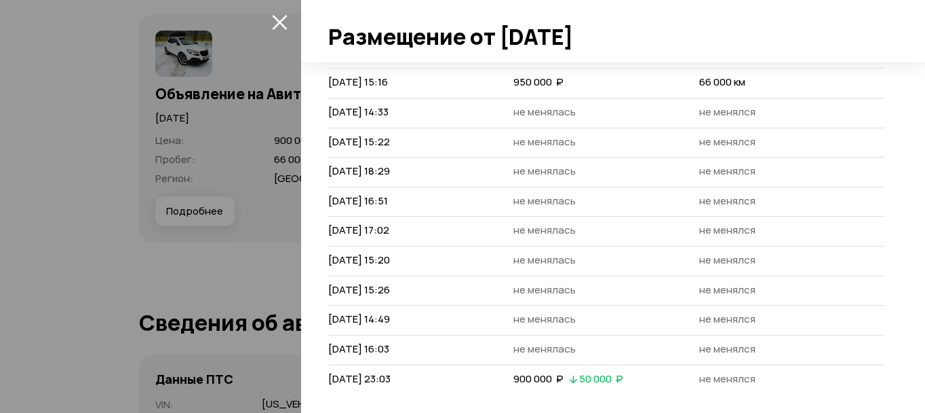
scroll to position [0, 0]
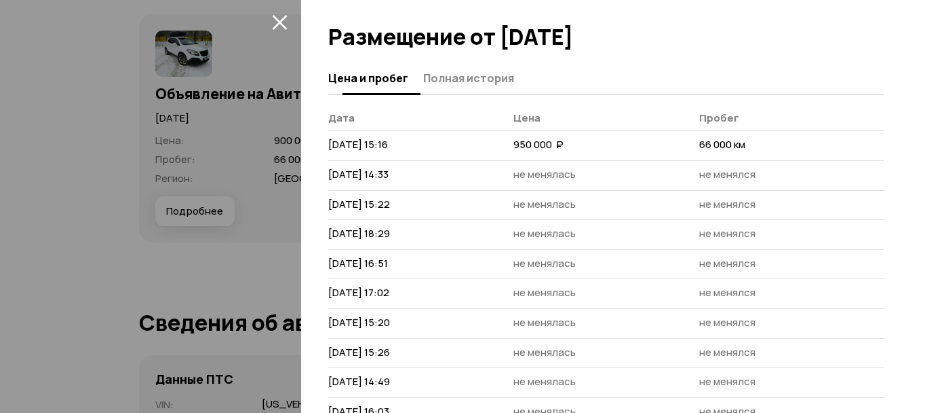
click at [480, 81] on span "Полная история" at bounding box center [468, 78] width 91 height 14
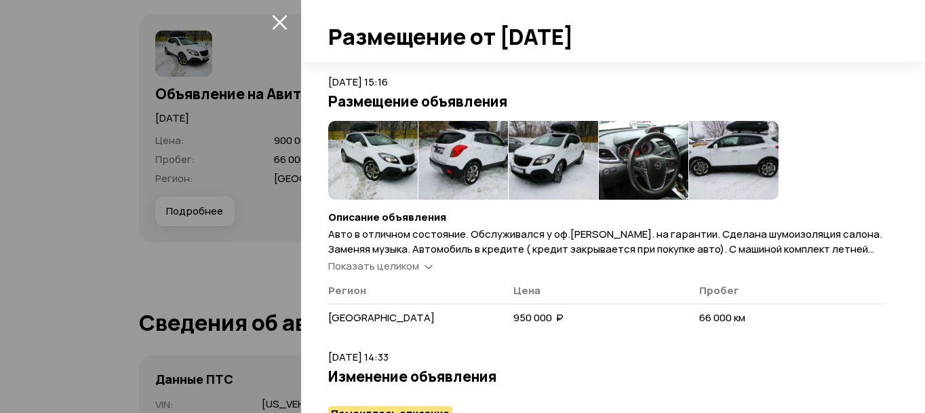
scroll to position [45, 0]
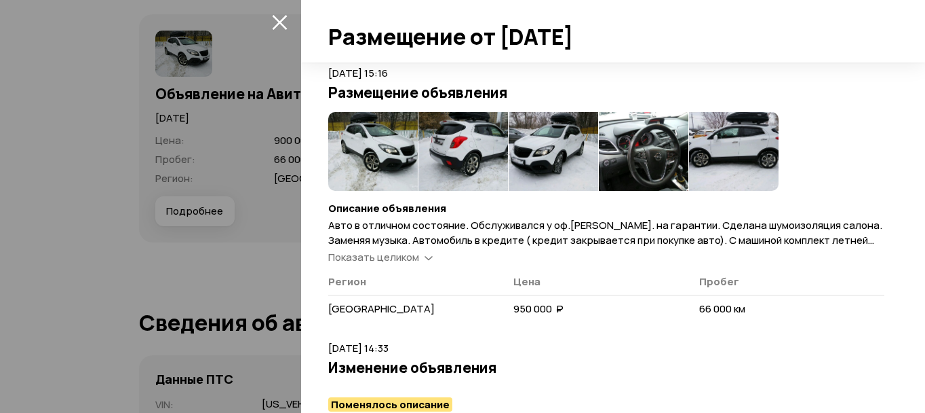
click at [425, 254] on icon at bounding box center [429, 257] width 8 height 14
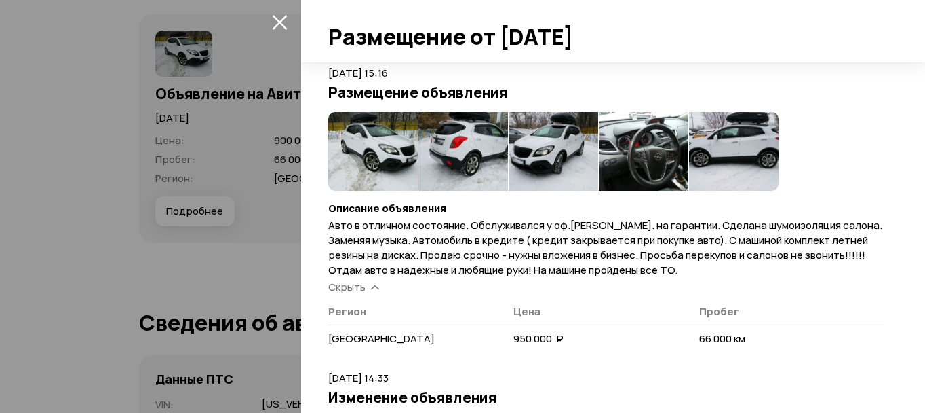
click at [364, 152] on img at bounding box center [373, 151] width 90 height 79
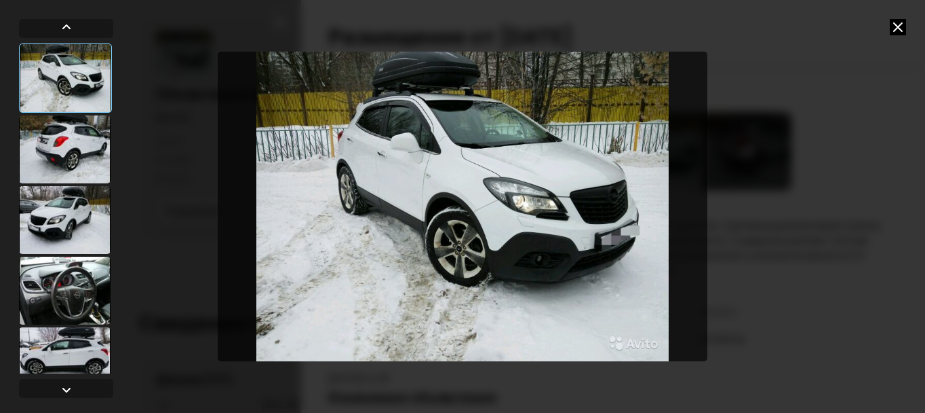
click at [68, 138] on div at bounding box center [65, 149] width 92 height 68
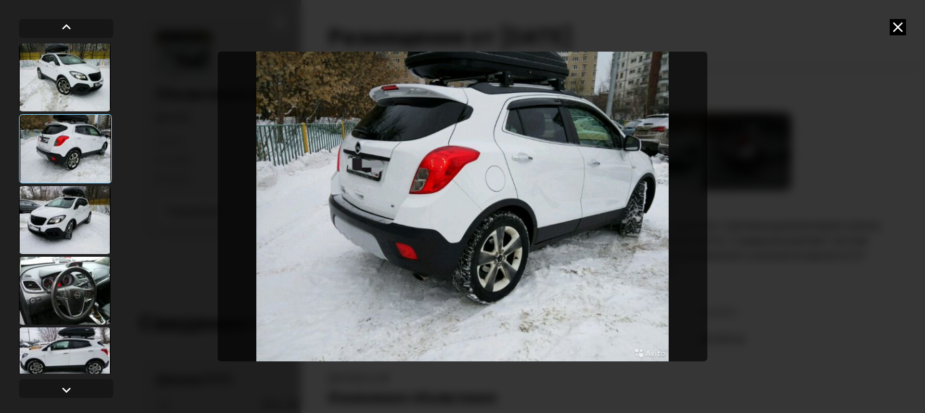
click at [69, 214] on div at bounding box center [65, 220] width 92 height 68
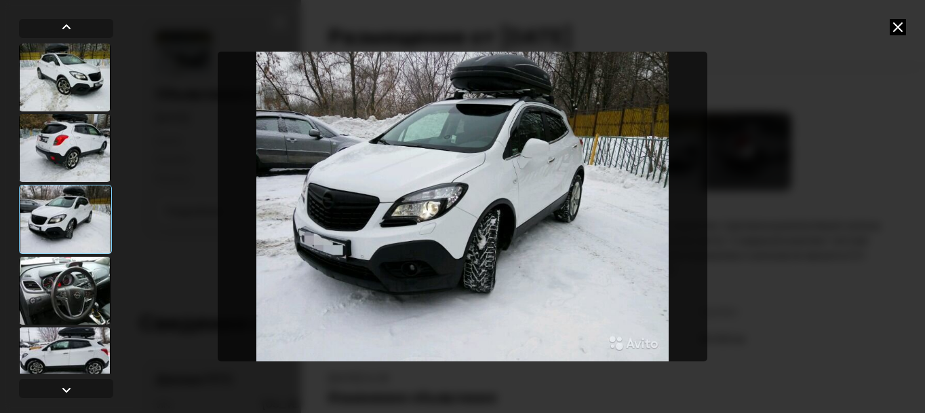
click at [69, 214] on div at bounding box center [65, 219] width 93 height 69
click at [64, 294] on div at bounding box center [65, 290] width 92 height 68
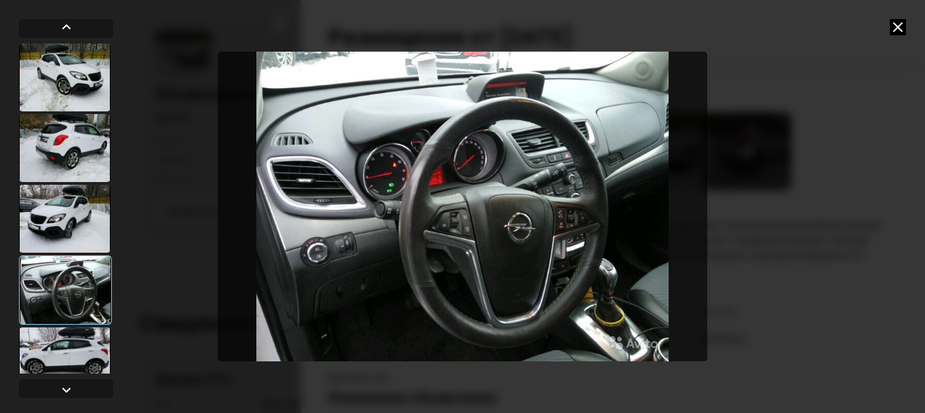
click at [510, 256] on img "Go to Slide 4" at bounding box center [463, 206] width 491 height 309
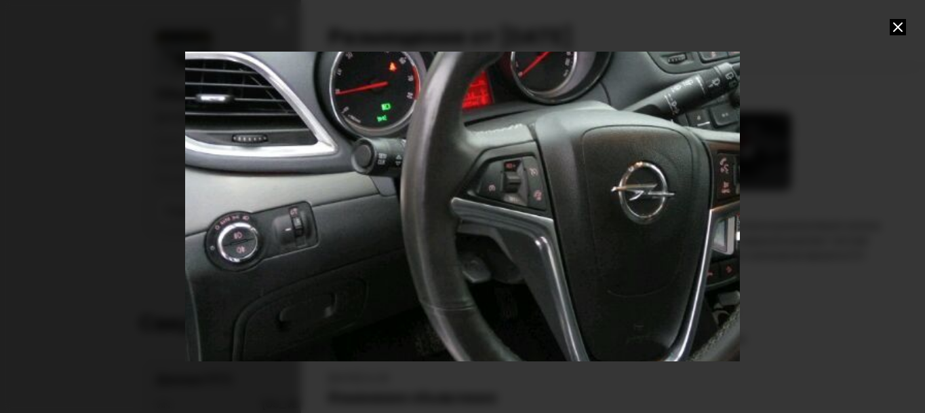
drag, startPoint x: 391, startPoint y: 277, endPoint x: 457, endPoint y: 221, distance: 86.6
click at [457, 221] on div "Go to Slide 4" at bounding box center [529, 150] width 1111 height 619
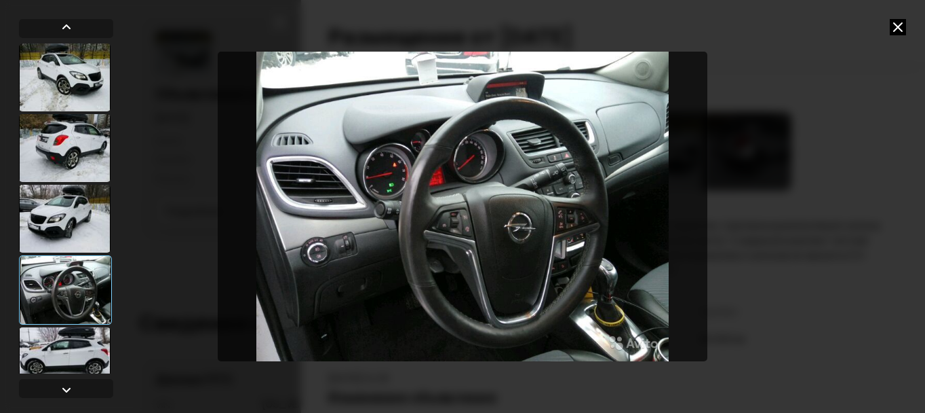
click at [77, 334] on div at bounding box center [65, 361] width 92 height 68
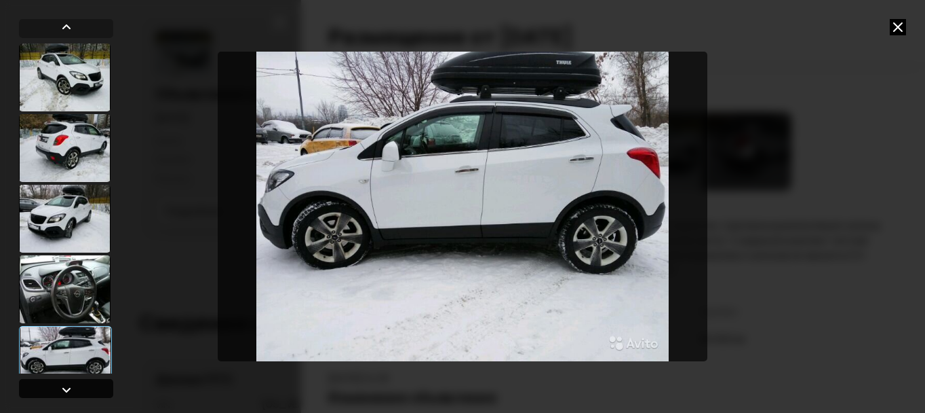
click at [67, 383] on div at bounding box center [66, 389] width 16 height 16
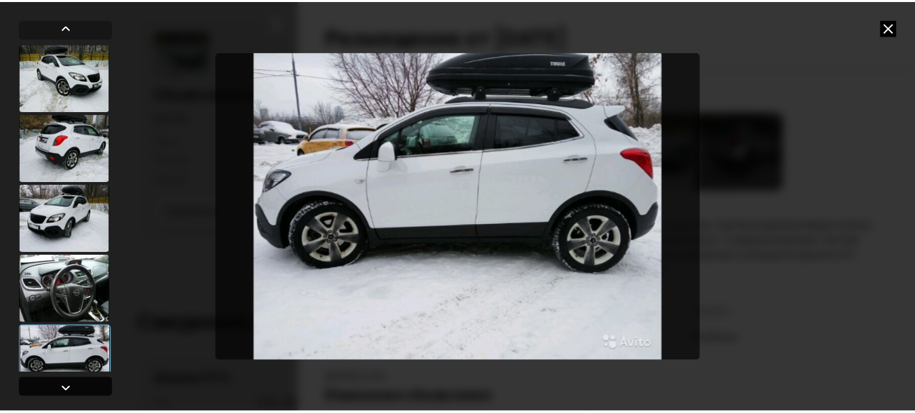
scroll to position [24, 0]
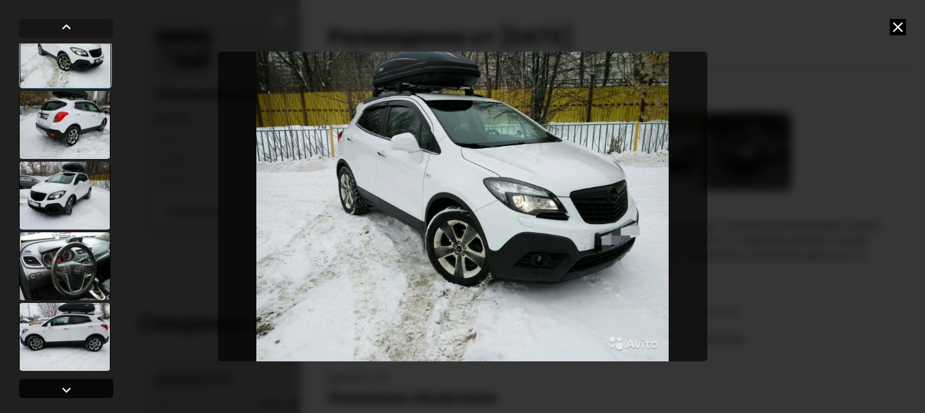
click at [67, 383] on div at bounding box center [66, 389] width 16 height 16
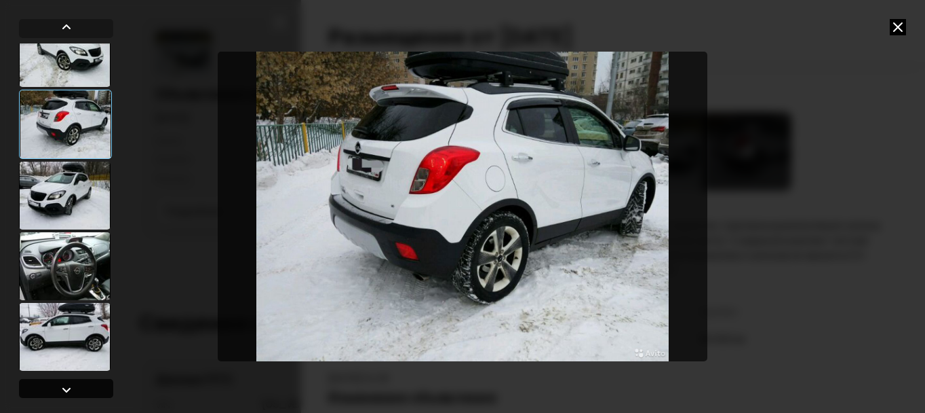
click at [67, 383] on div at bounding box center [66, 389] width 16 height 16
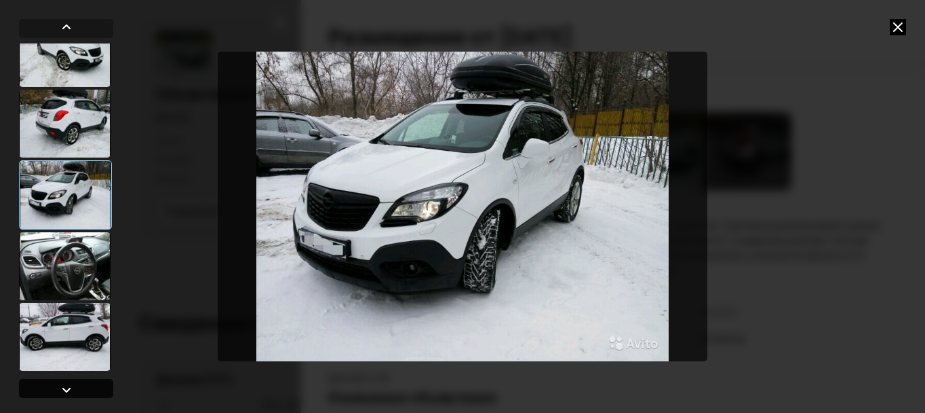
click at [67, 383] on div at bounding box center [66, 389] width 16 height 16
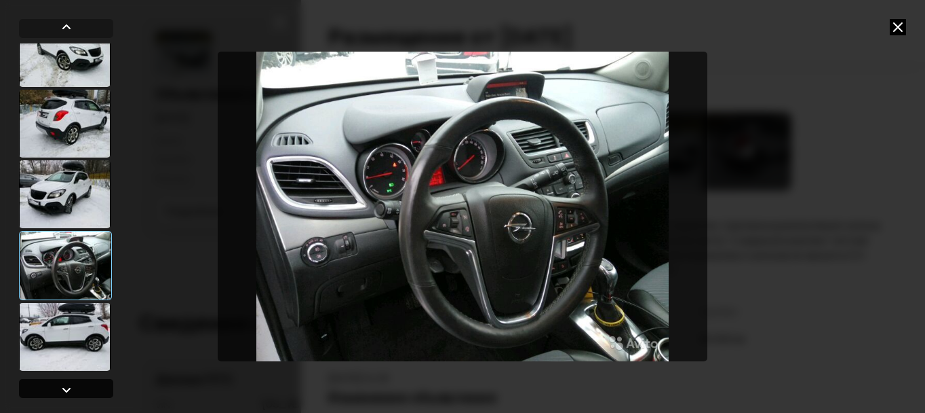
click at [67, 383] on div at bounding box center [66, 389] width 16 height 16
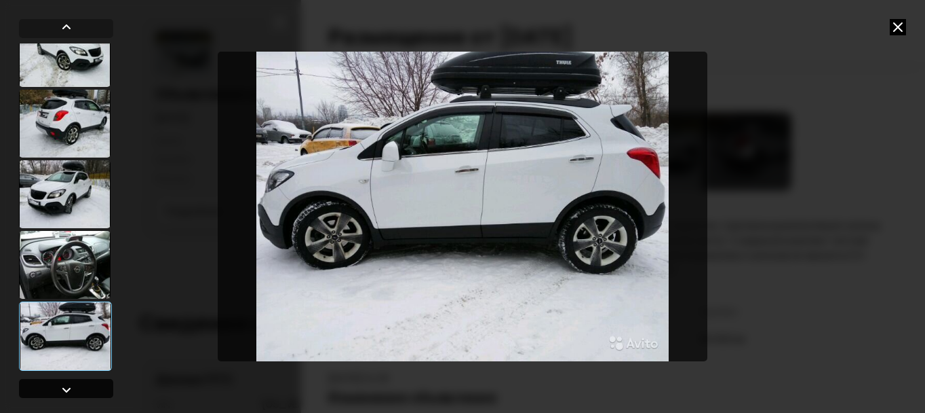
click at [67, 383] on div at bounding box center [66, 389] width 16 height 16
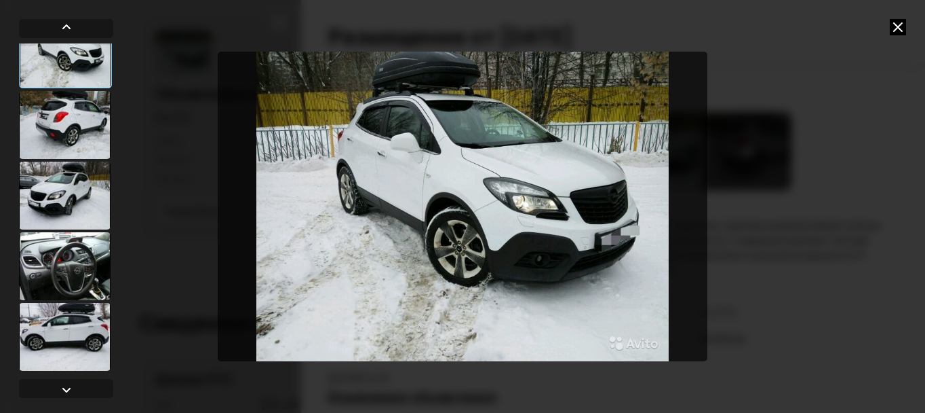
click at [899, 28] on icon at bounding box center [898, 27] width 16 height 16
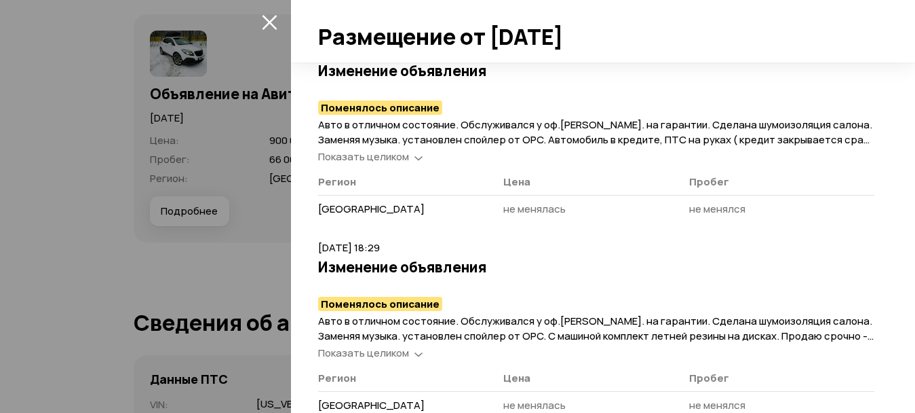
scroll to position [562, 0]
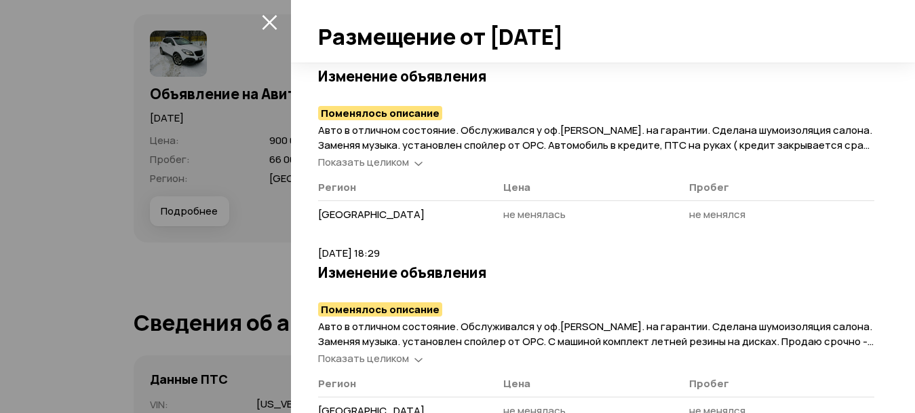
click at [413, 157] on div "Показать целиком" at bounding box center [370, 162] width 110 height 14
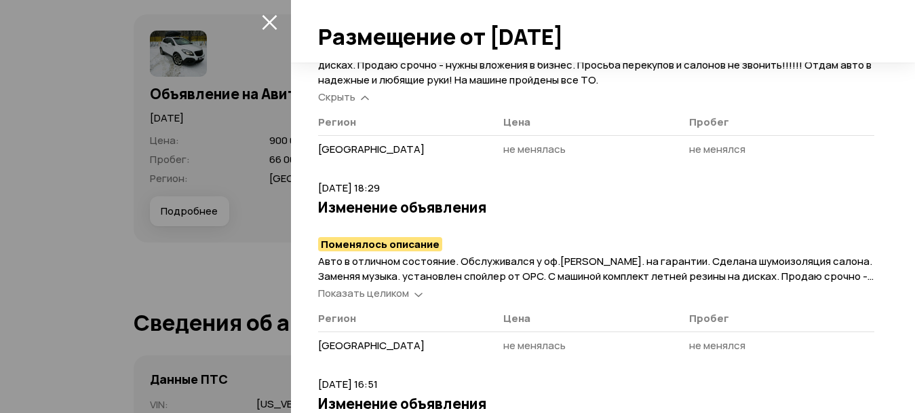
scroll to position [719, 0]
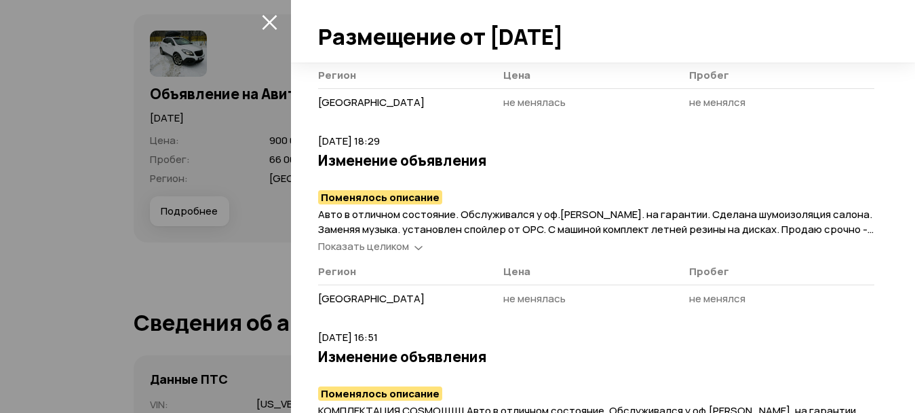
click at [416, 246] on icon at bounding box center [419, 247] width 8 height 14
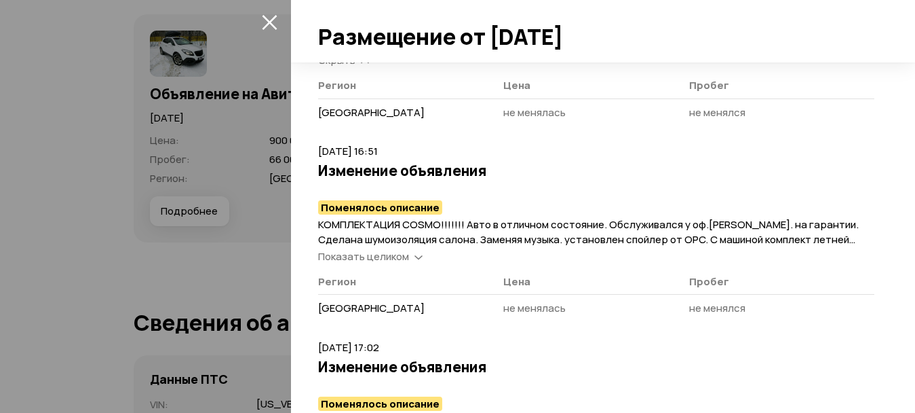
scroll to position [949, 0]
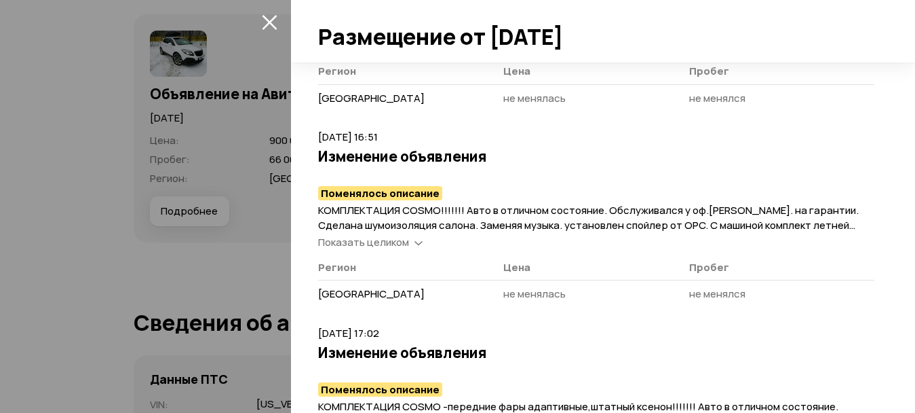
click at [415, 238] on icon at bounding box center [419, 242] width 8 height 14
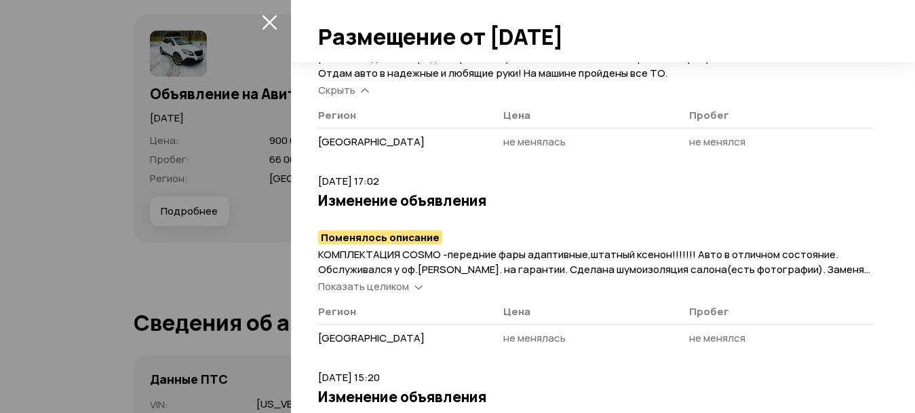
scroll to position [1153, 0]
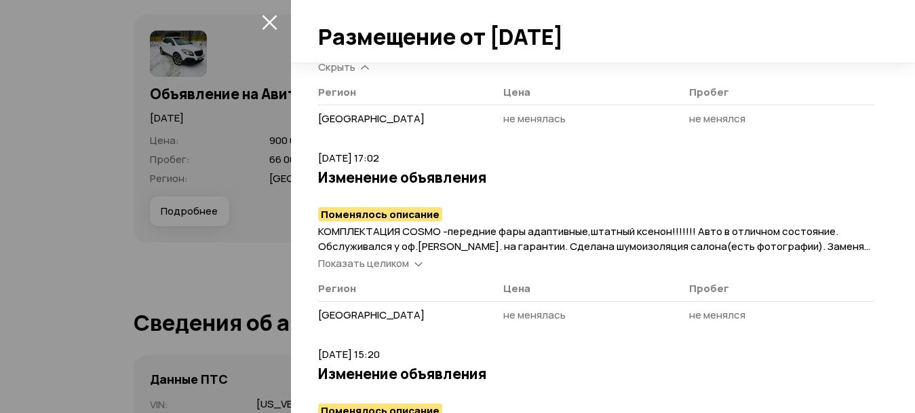
click at [416, 263] on icon at bounding box center [419, 263] width 8 height 14
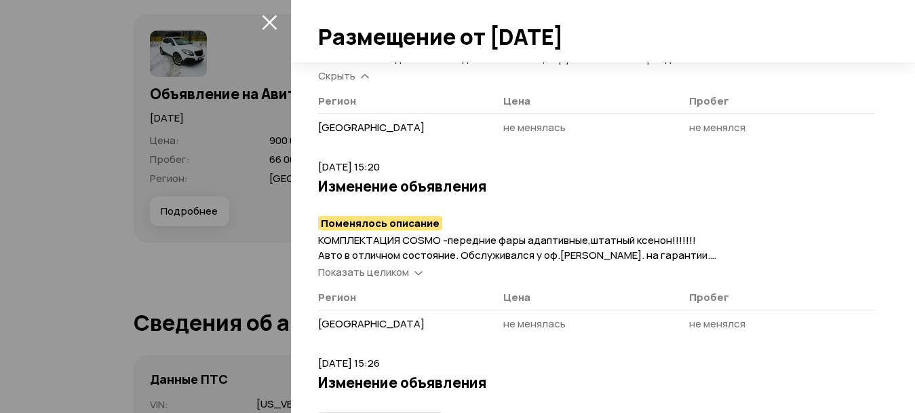
scroll to position [1411, 0]
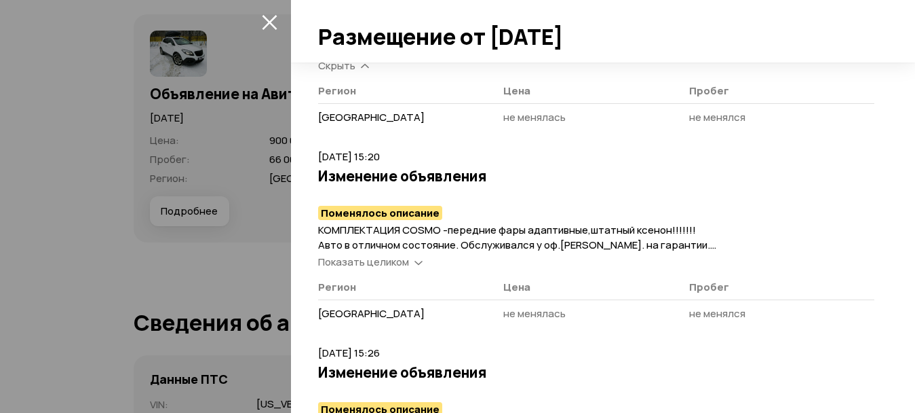
click at [403, 264] on span "Показать целиком" at bounding box center [363, 261] width 91 height 14
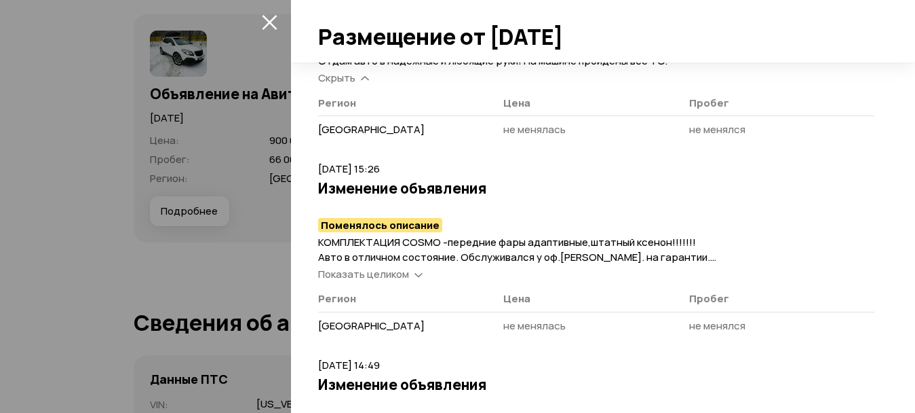
scroll to position [1888, 0]
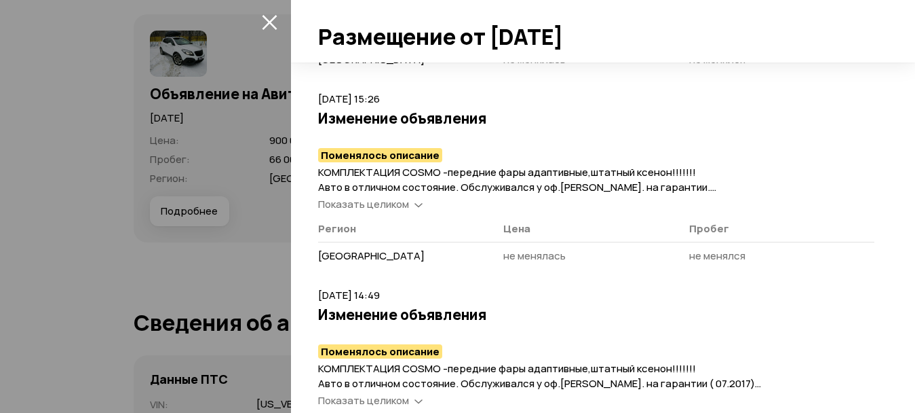
click at [410, 205] on div "Показать целиком" at bounding box center [370, 204] width 110 height 14
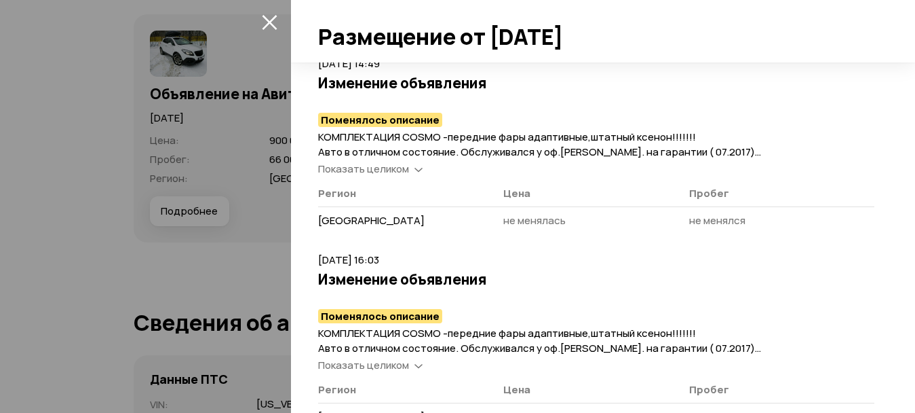
scroll to position [2393, 0]
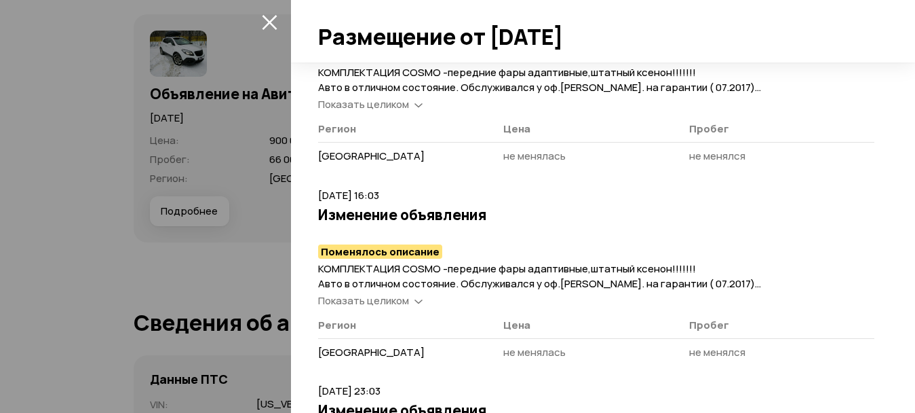
click at [425, 308] on article "15 января 2017 г. 16:03 Изменение объявления Поменялось описание КОМПЛЕКТАЦИЯ C…" at bounding box center [596, 278] width 556 height 180
click at [417, 300] on icon at bounding box center [419, 300] width 8 height 14
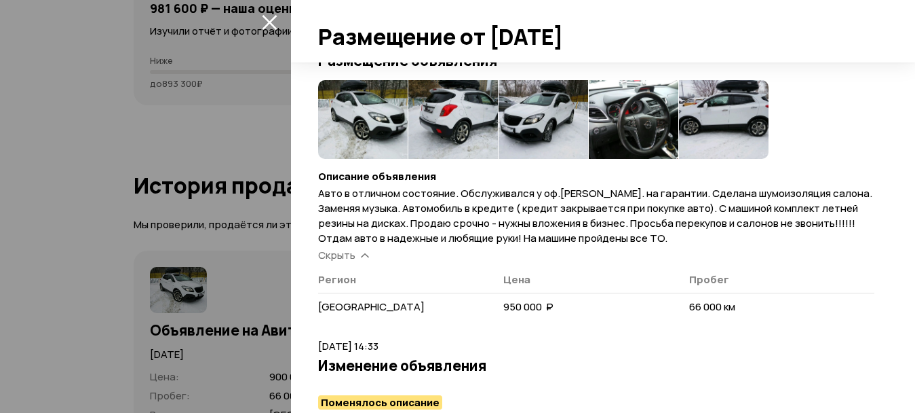
scroll to position [0, 0]
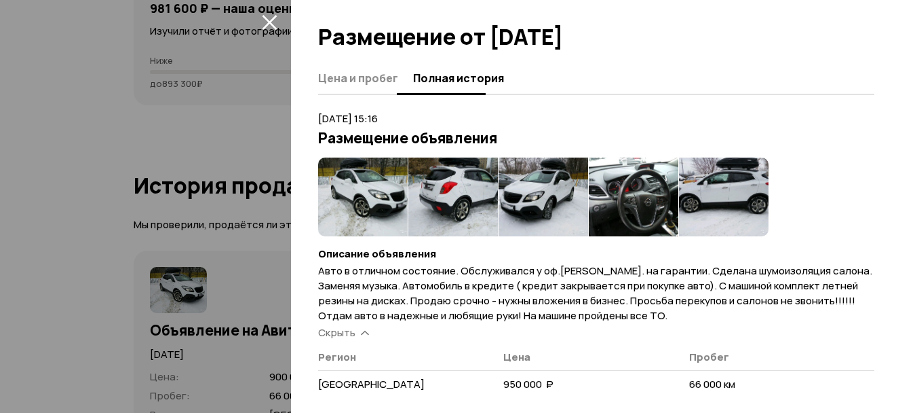
click at [349, 80] on span "Цена и пробег" at bounding box center [358, 78] width 80 height 14
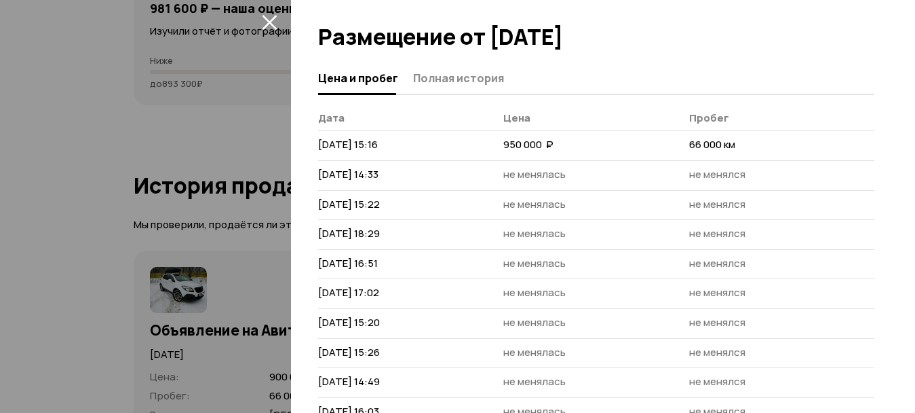
click at [268, 20] on icon "закрыть" at bounding box center [269, 22] width 15 height 15
